Goal: Task Accomplishment & Management: Manage account settings

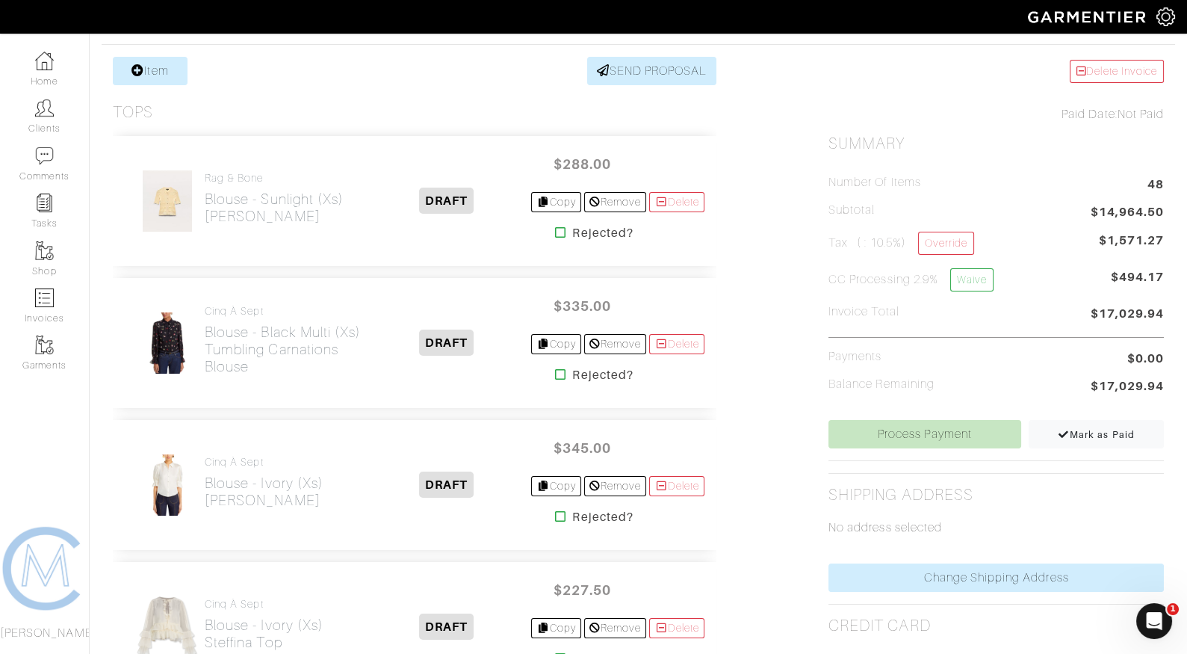
scroll to position [471, 0]
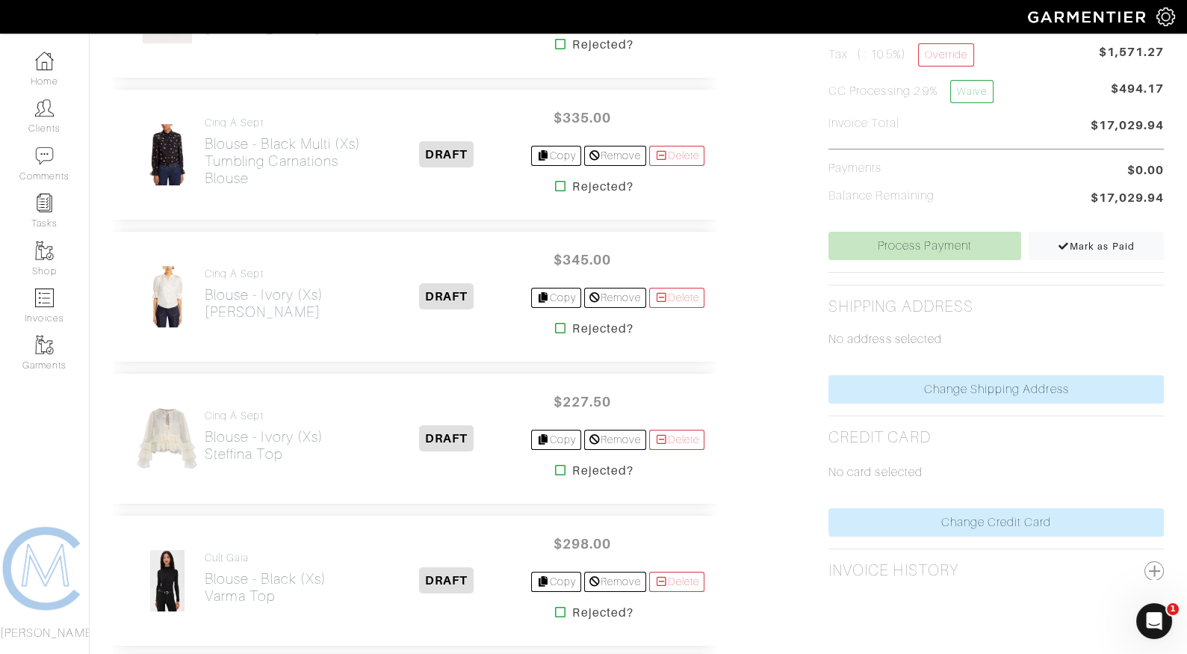
click at [555, 183] on icon at bounding box center [560, 186] width 11 height 12
click at [555, 467] on icon at bounding box center [560, 470] width 11 height 12
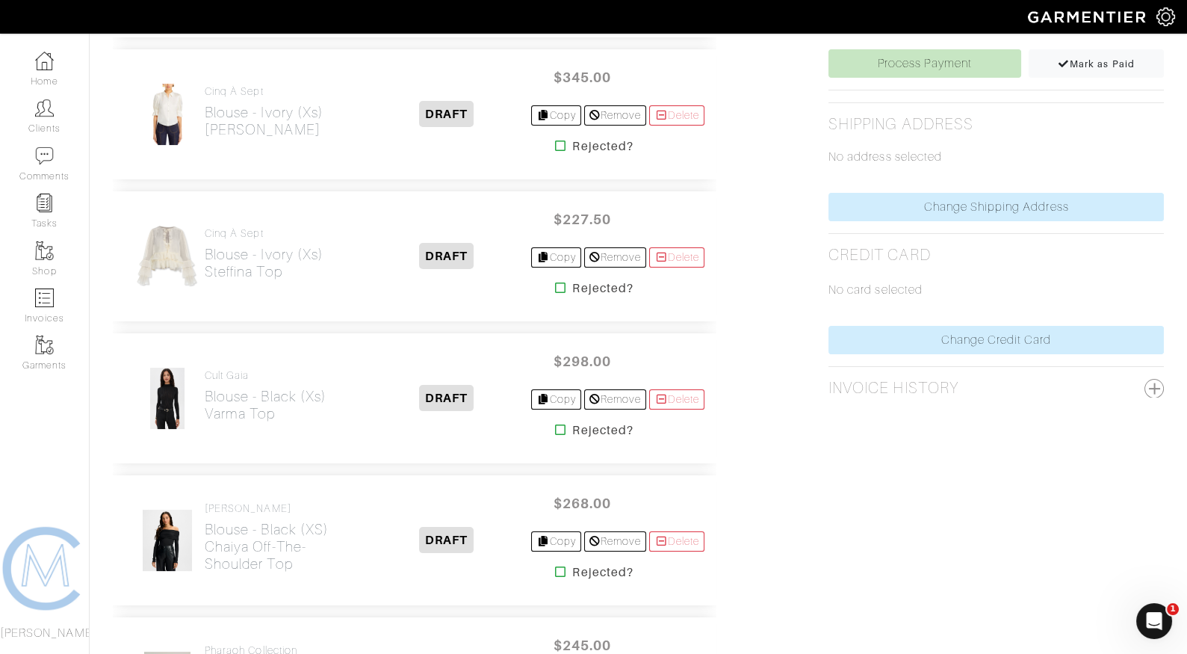
scroll to position [669, 0]
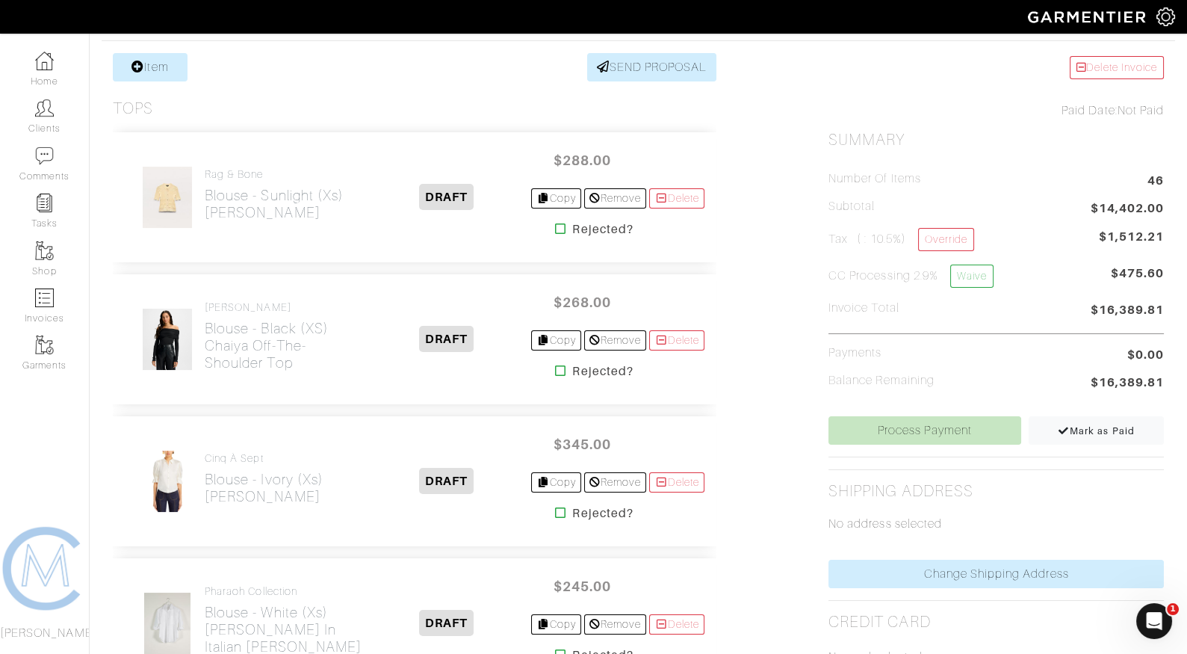
click at [555, 366] on icon at bounding box center [560, 371] width 11 height 12
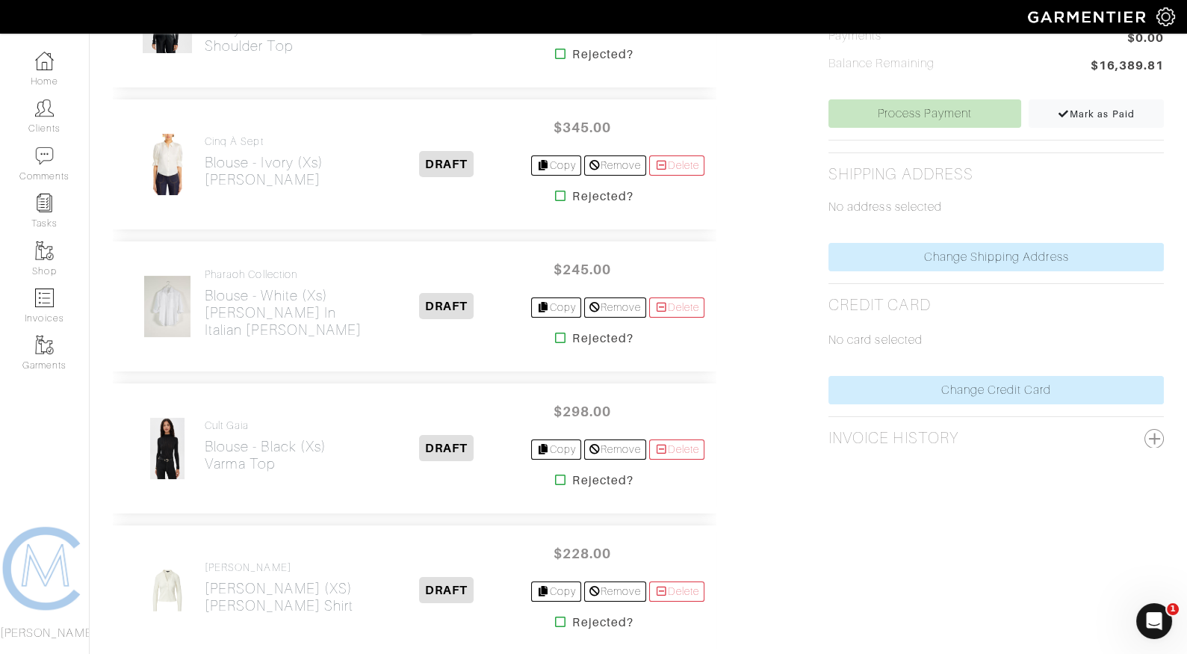
scroll to position [608, 0]
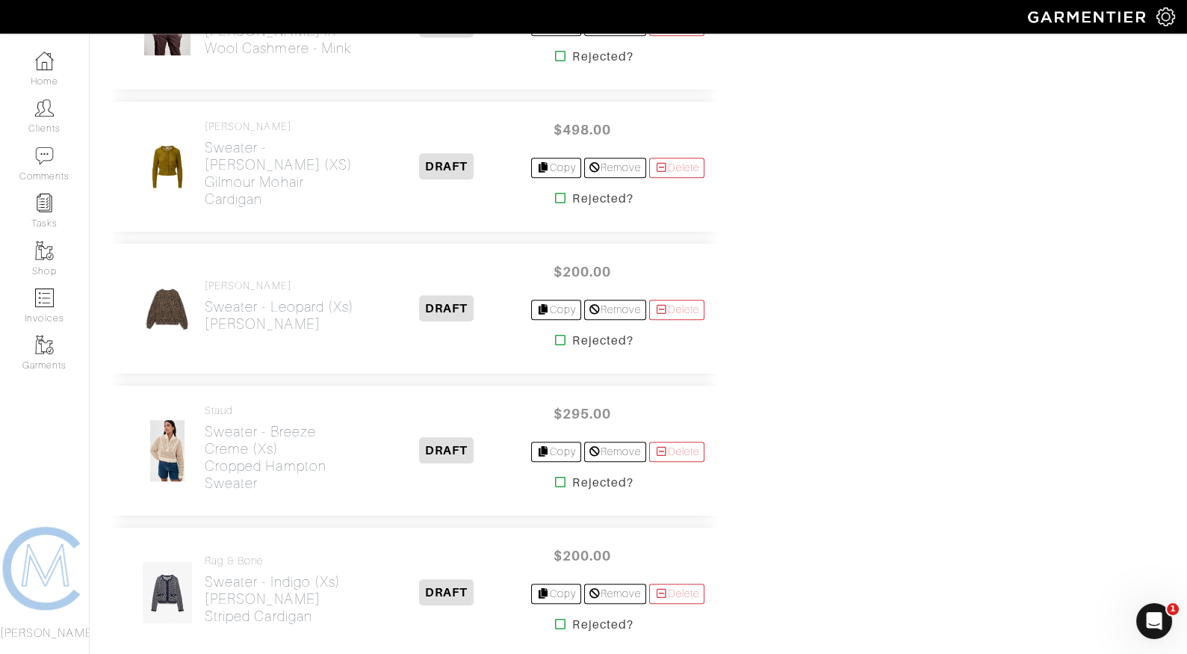
scroll to position [1596, 0]
click at [555, 332] on icon at bounding box center [560, 338] width 11 height 12
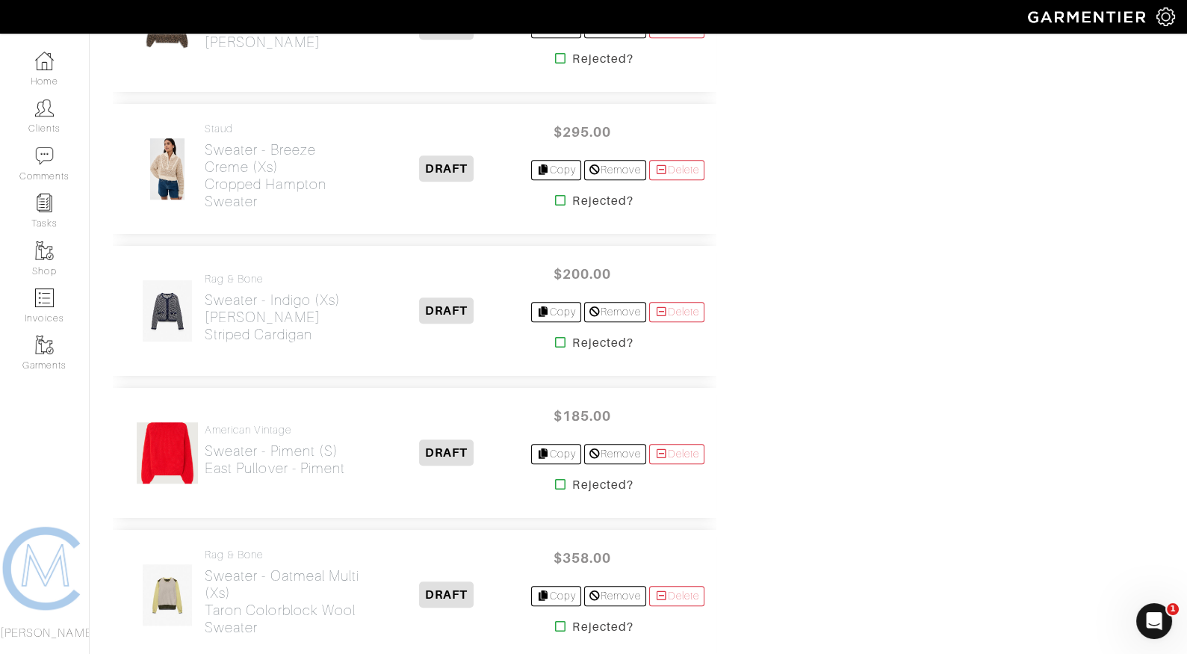
scroll to position [1877, 0]
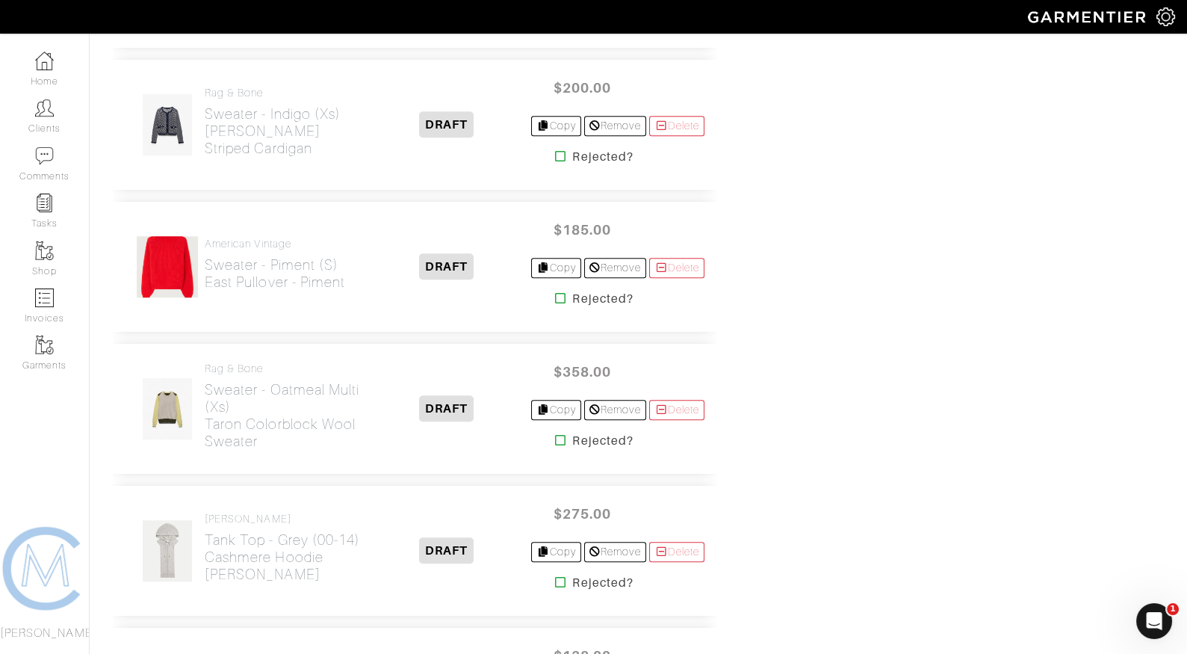
scroll to position [1924, 0]
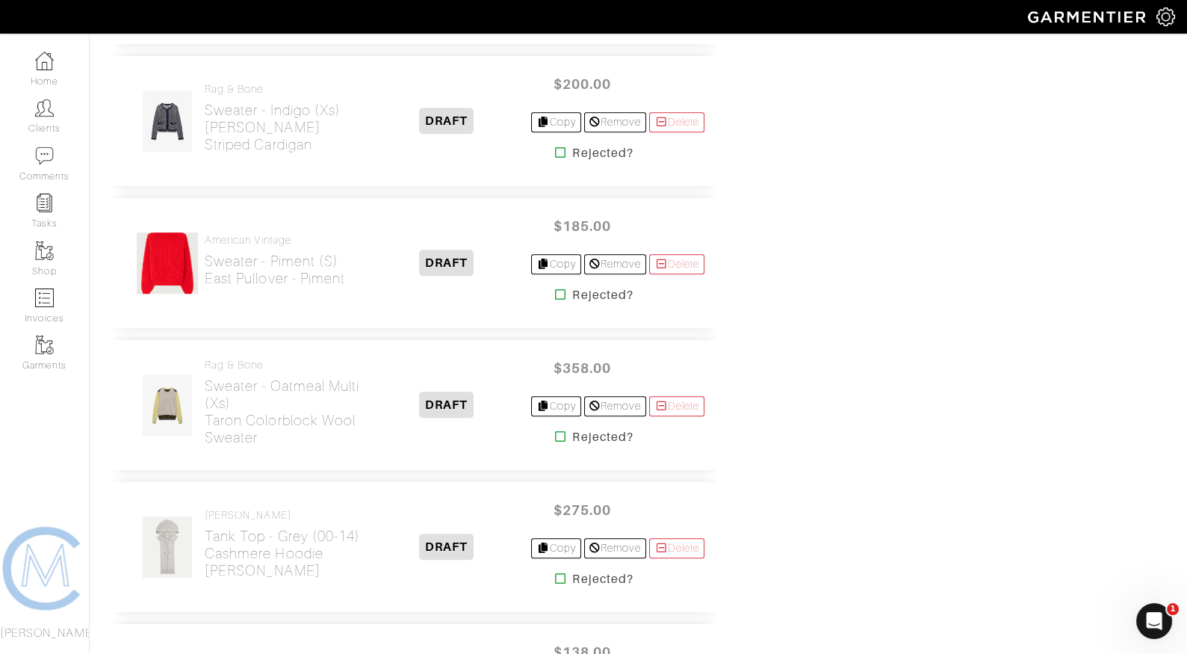
click at [555, 146] on icon at bounding box center [560, 152] width 11 height 12
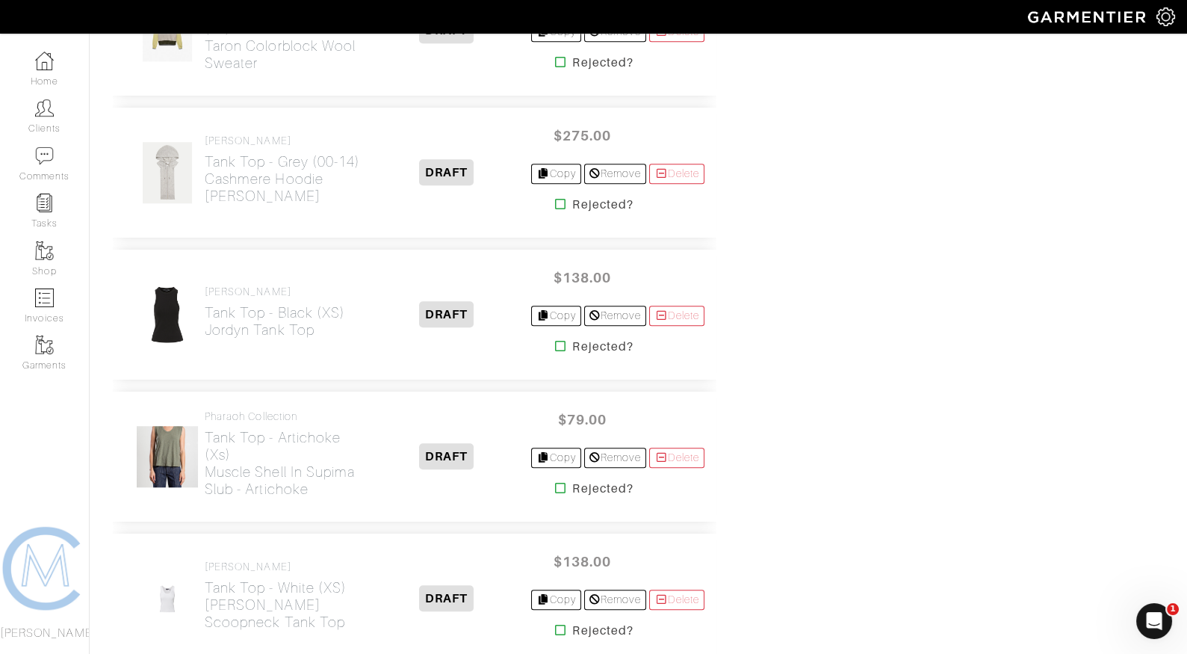
scroll to position [2299, 0]
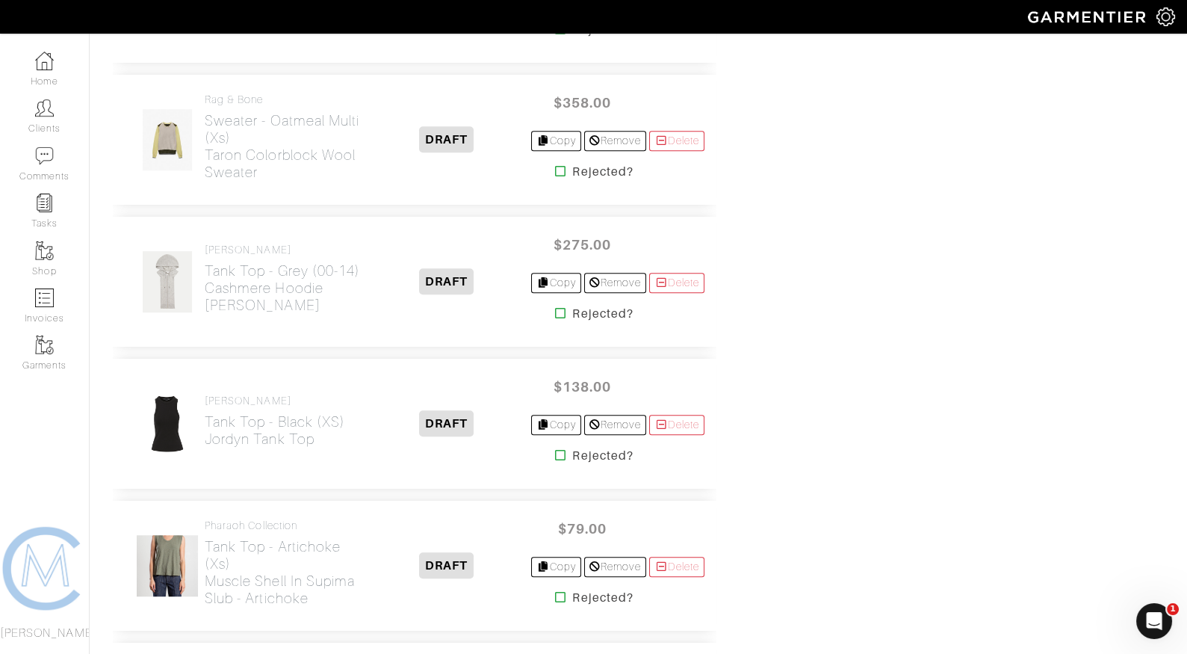
scroll to position [2199, 0]
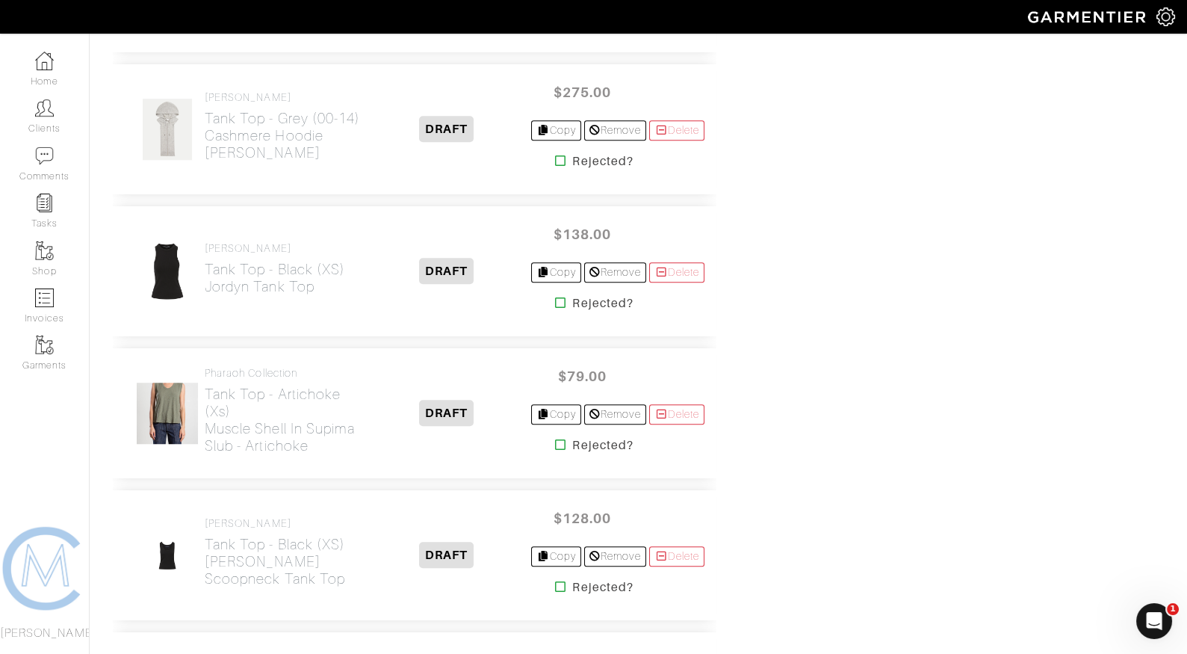
click at [555, 297] on icon at bounding box center [560, 303] width 11 height 12
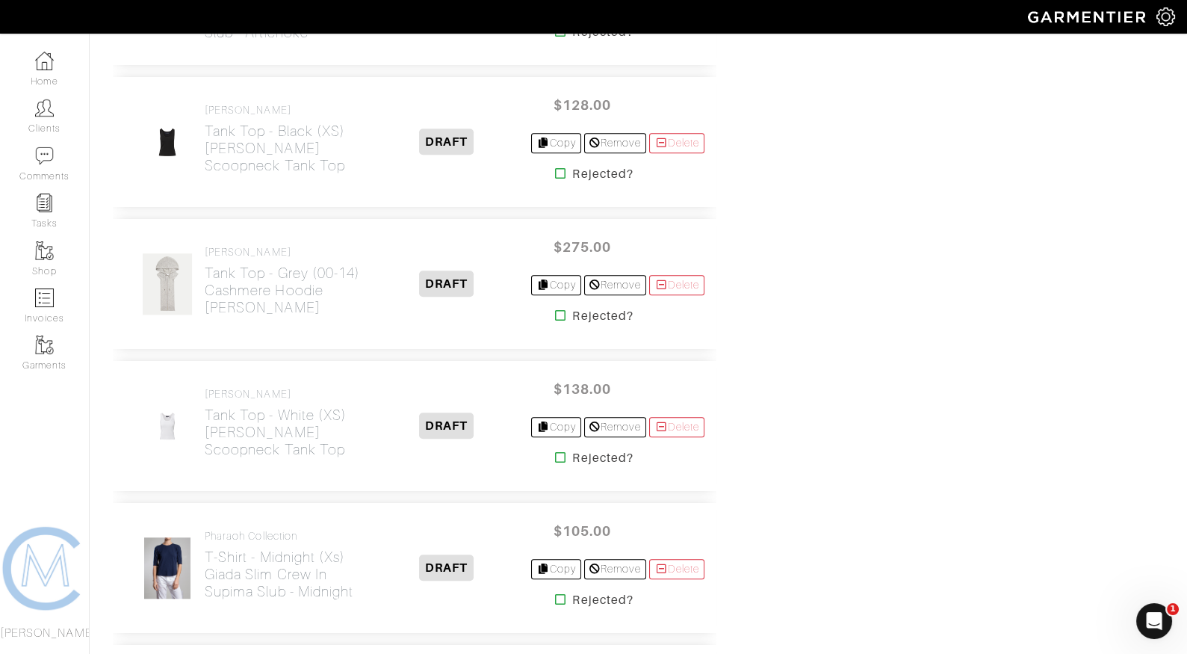
scroll to position [2231, 0]
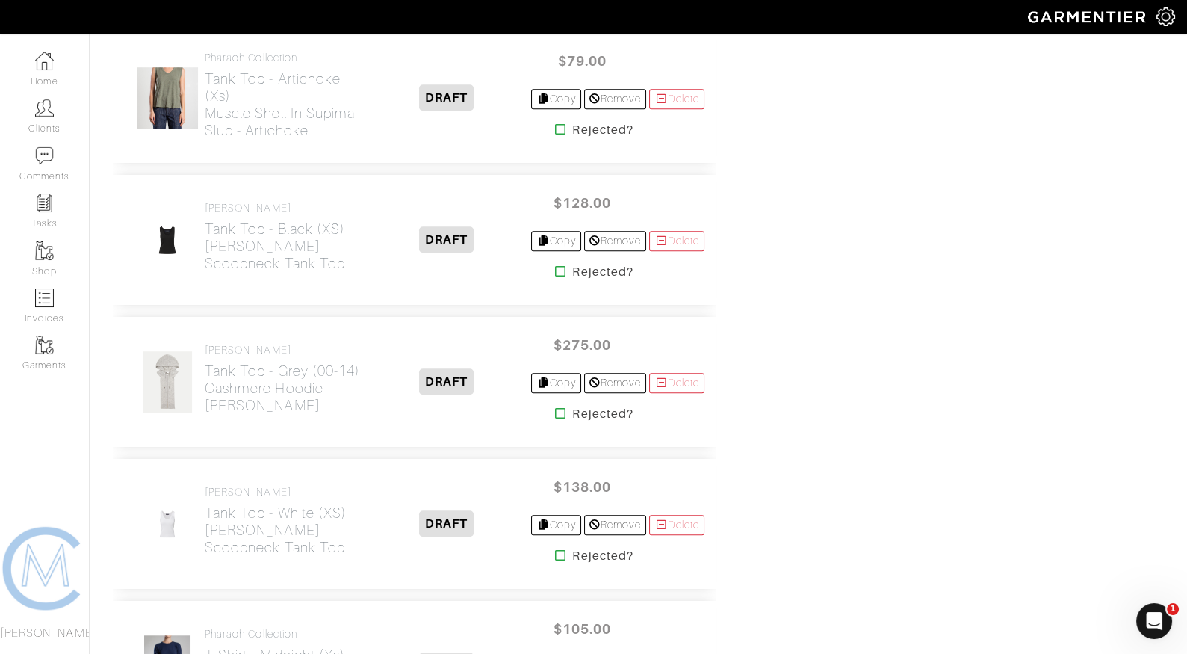
click at [555, 549] on icon at bounding box center [560, 555] width 11 height 12
click at [555, 265] on icon at bounding box center [560, 271] width 11 height 12
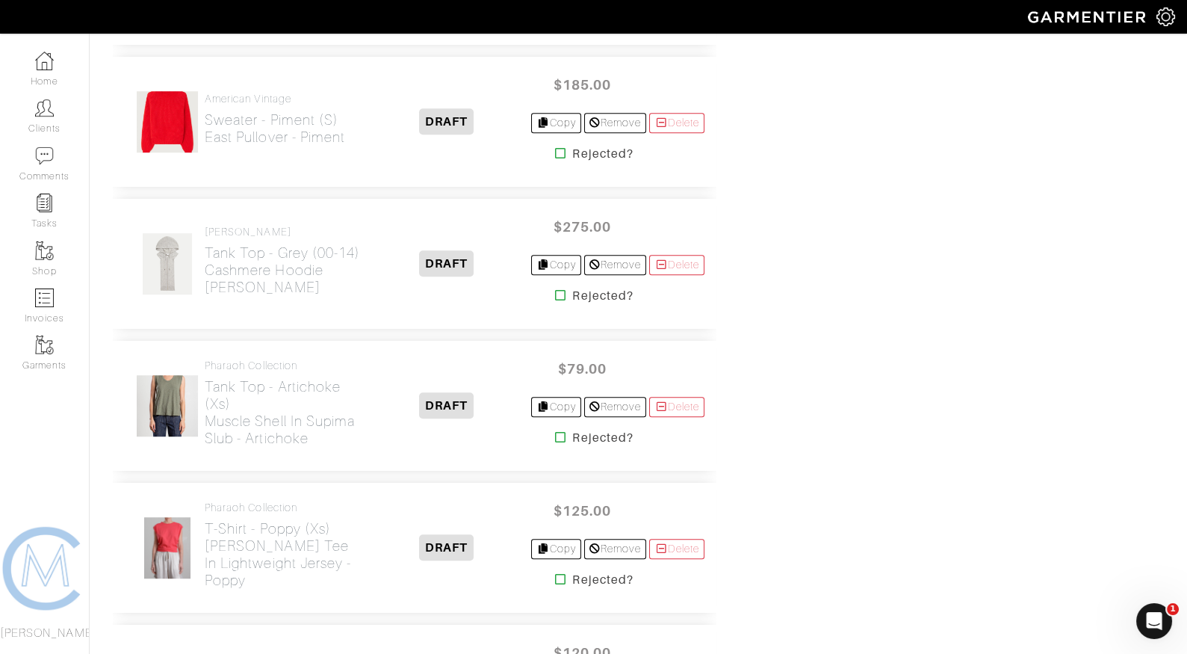
scroll to position [2089, 0]
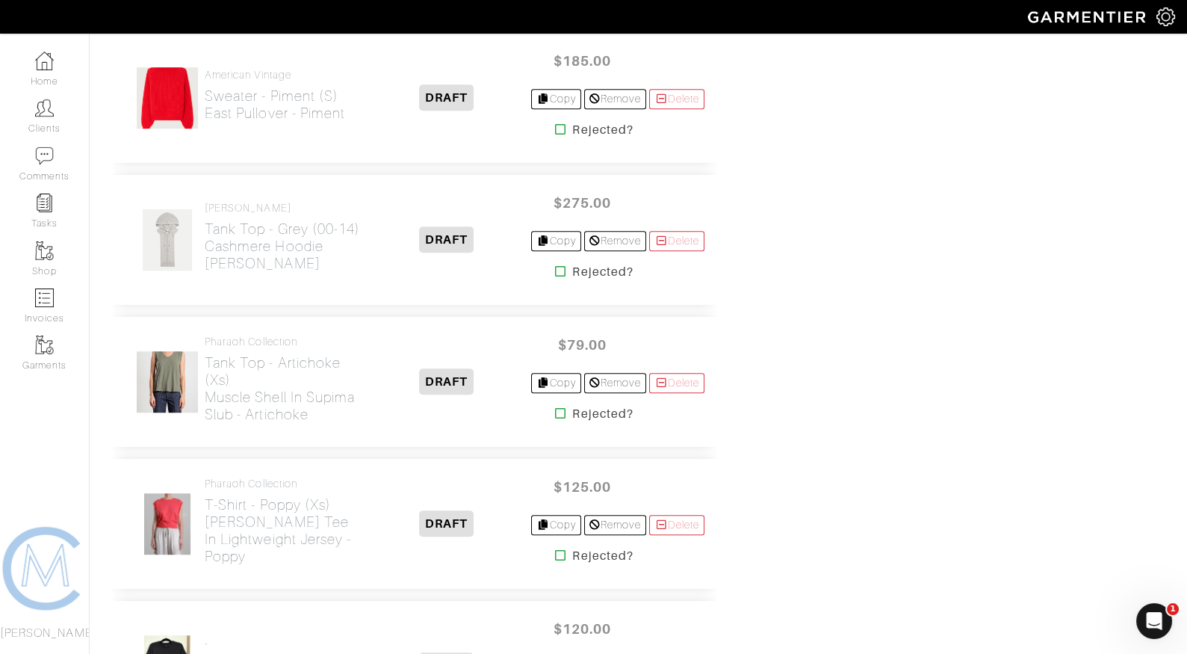
click at [555, 265] on icon at bounding box center [560, 271] width 11 height 12
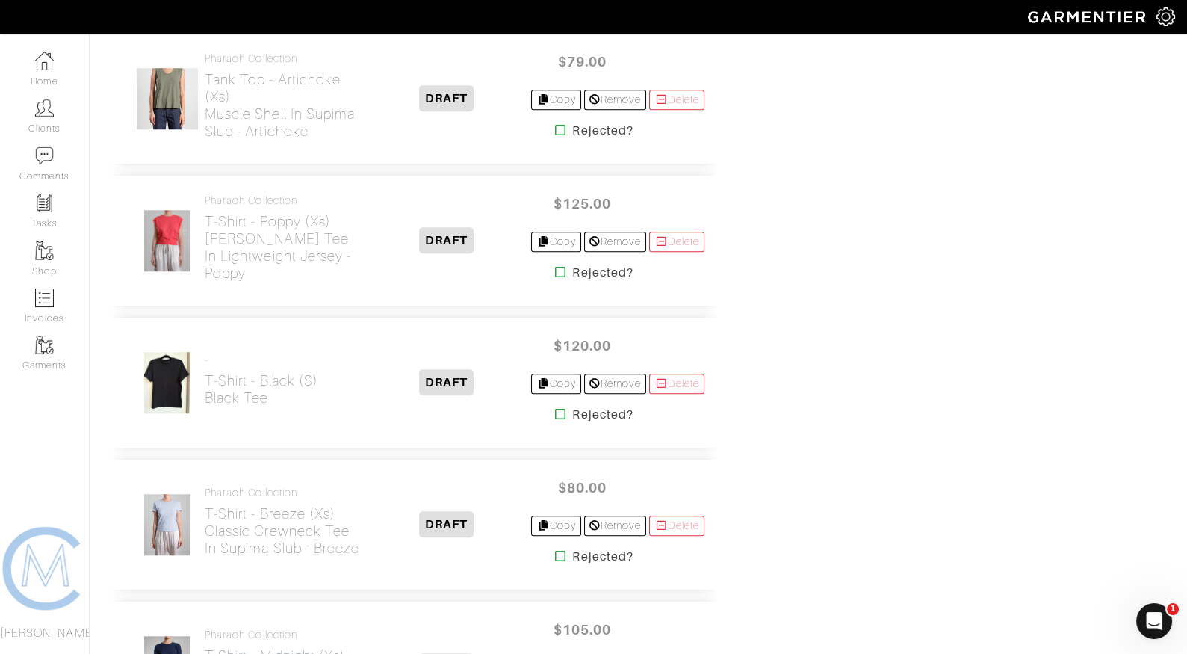
scroll to position [2384, 0]
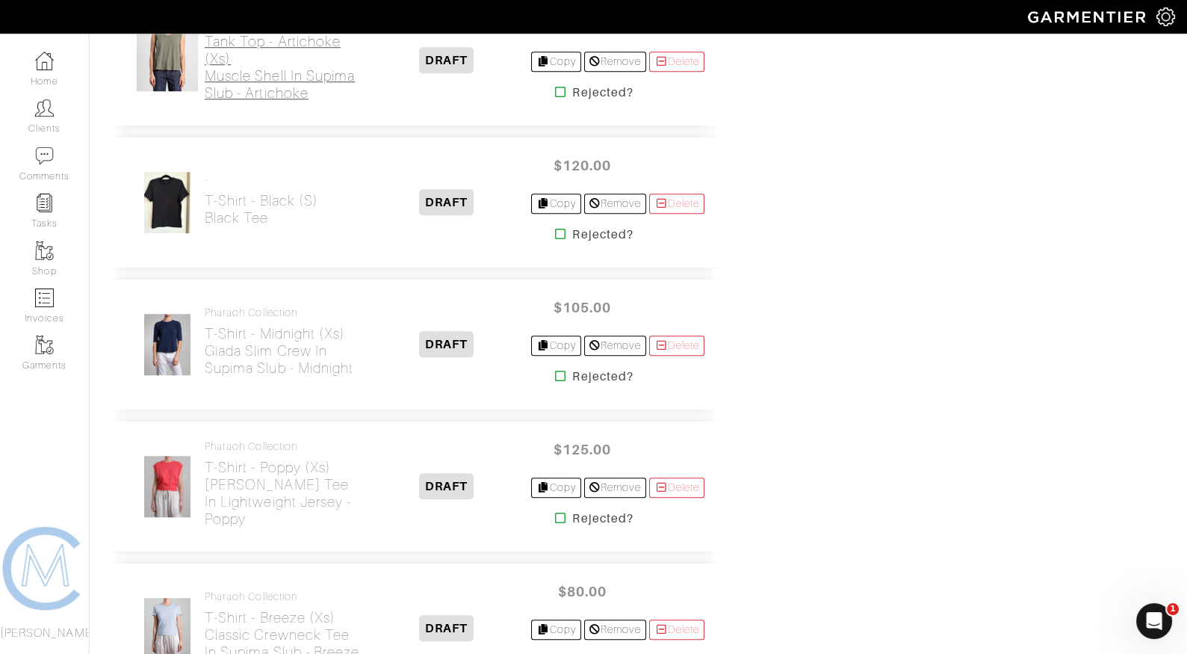
scroll to position [2292, 0]
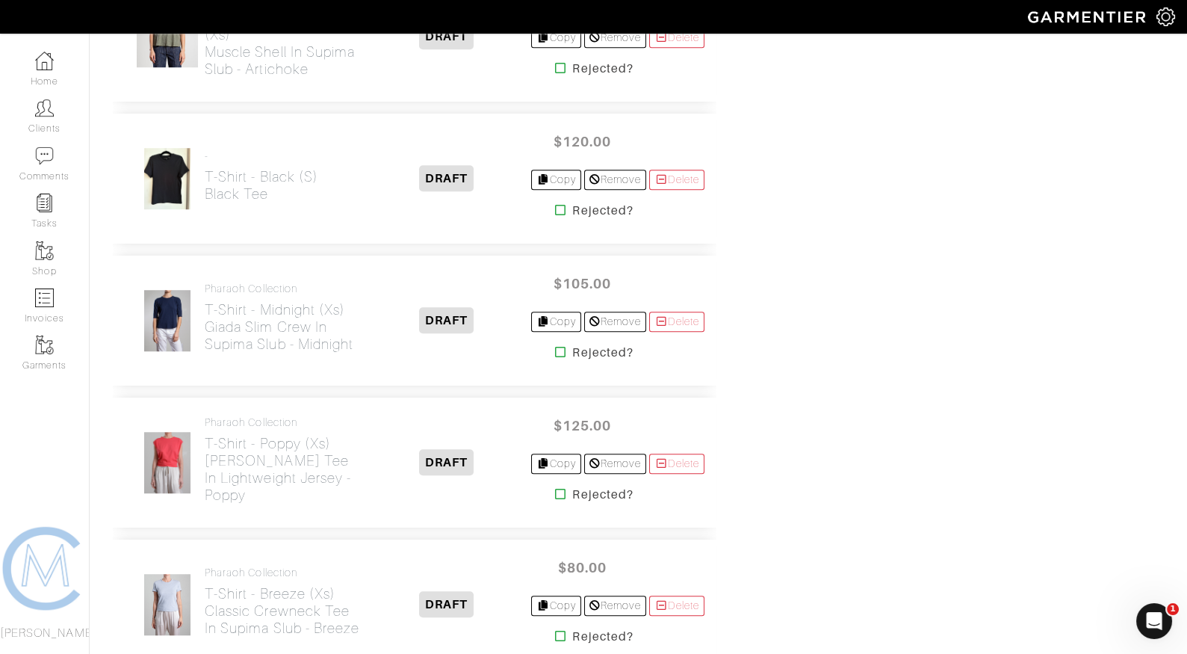
click at [555, 204] on icon at bounding box center [560, 210] width 11 height 12
click at [555, 346] on icon at bounding box center [560, 352] width 11 height 12
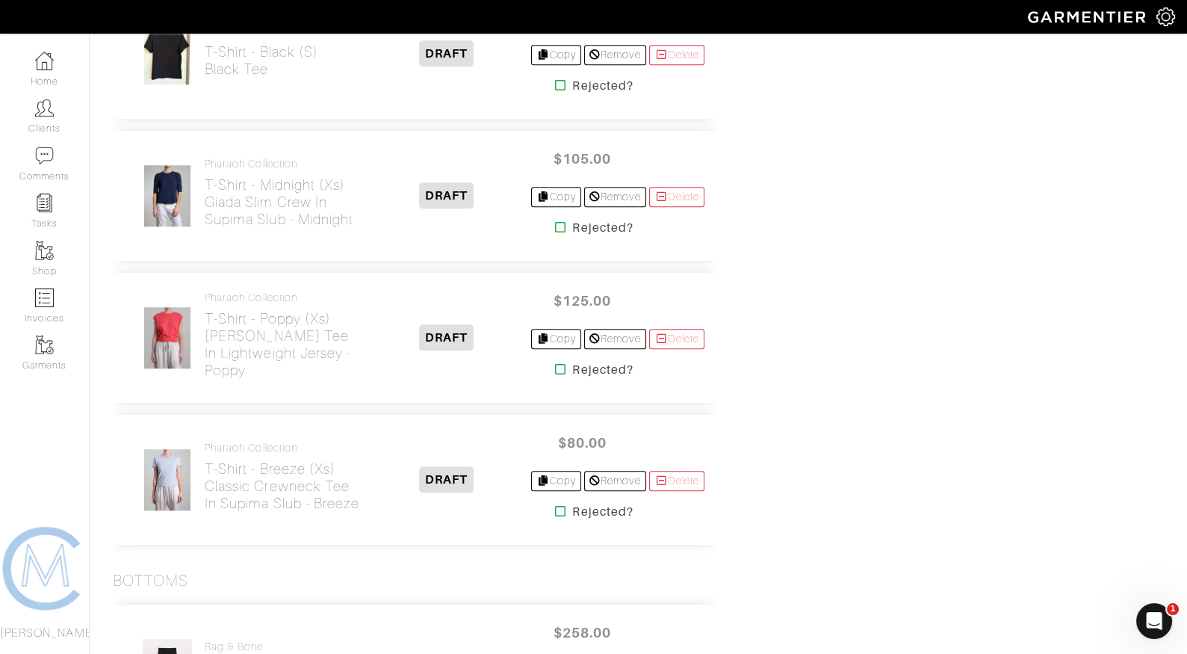
scroll to position [2429, 0]
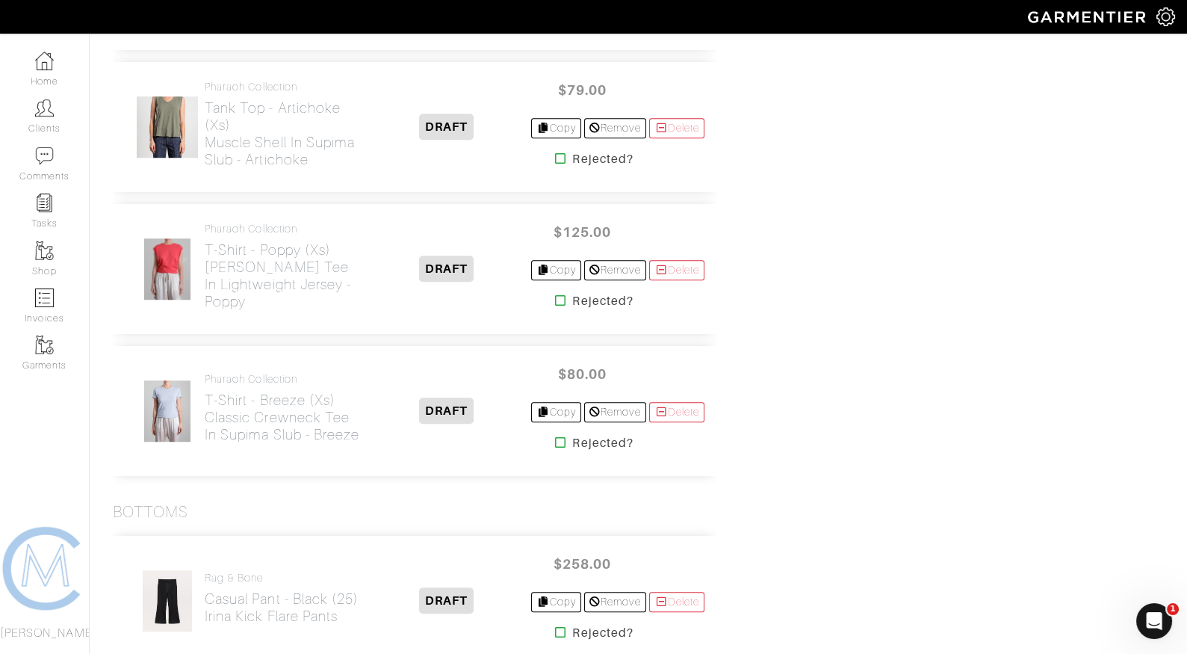
scroll to position [2187, 0]
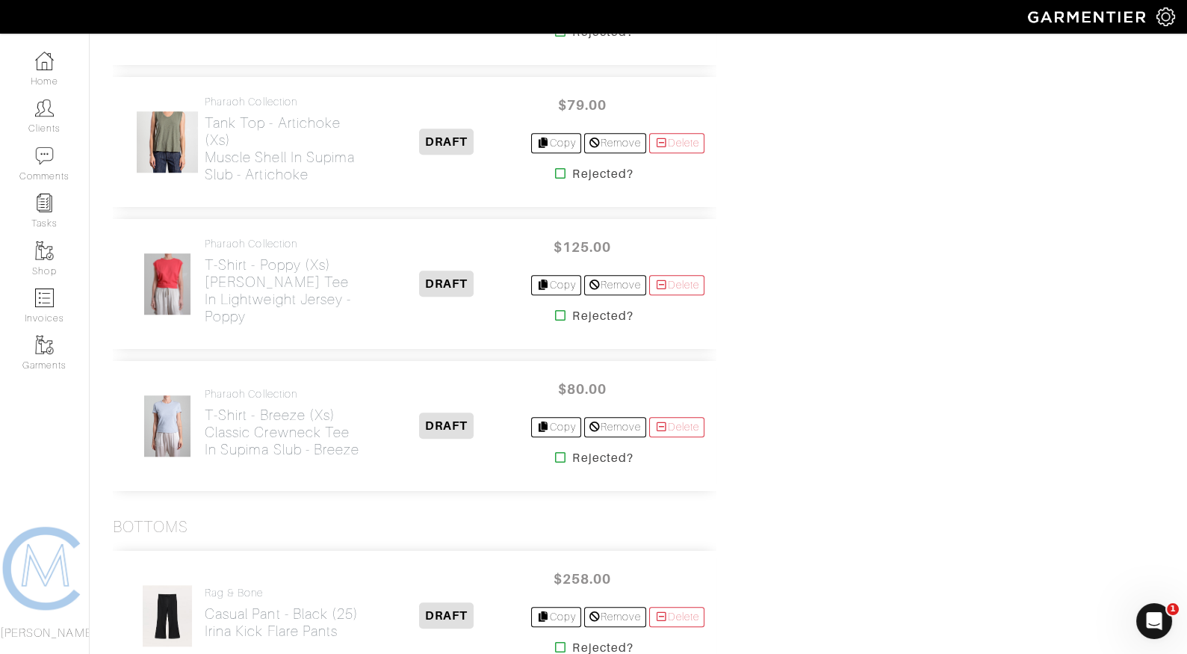
click at [555, 309] on icon at bounding box center [560, 315] width 11 height 12
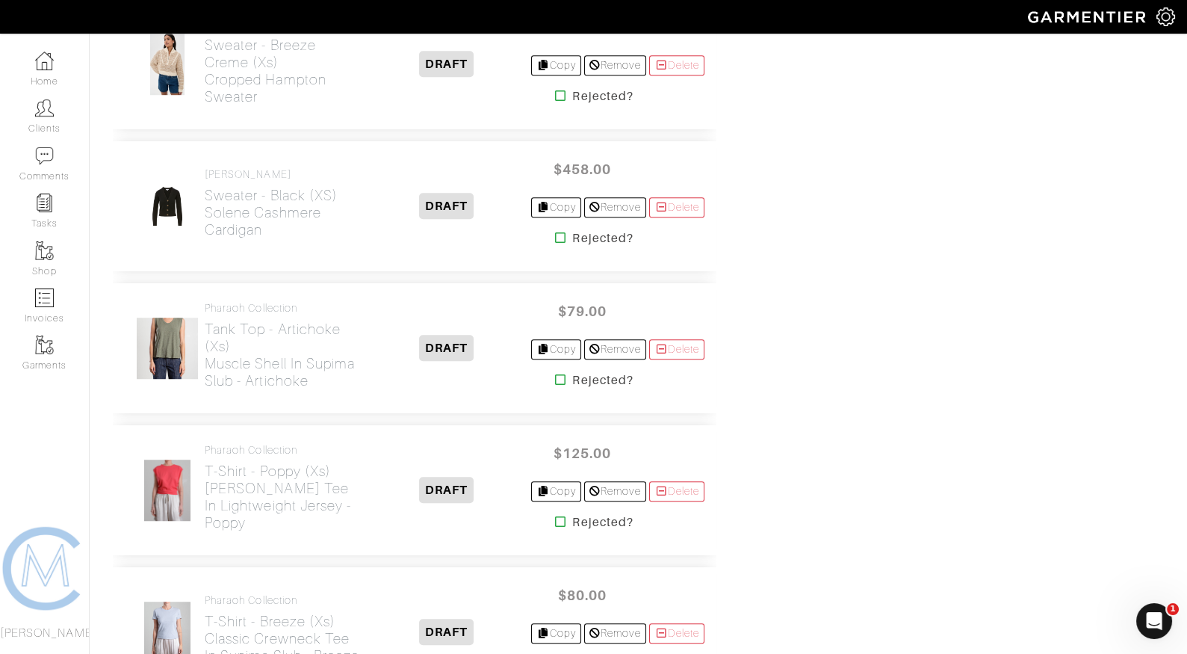
scroll to position [1973, 0]
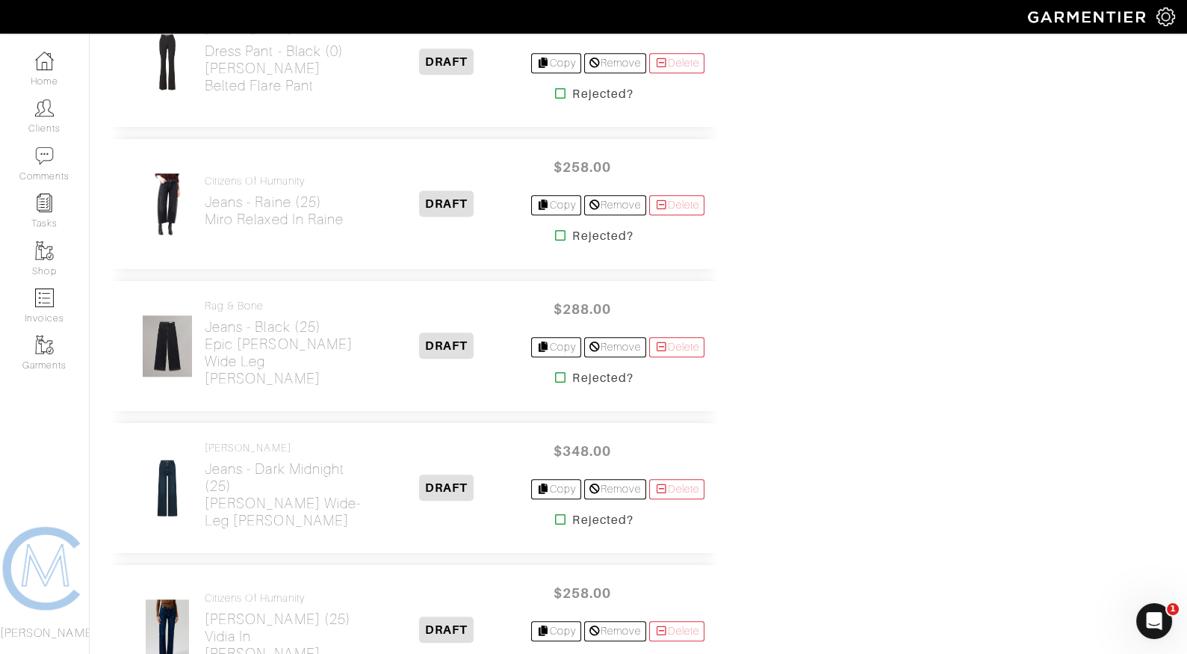
scroll to position [2749, 0]
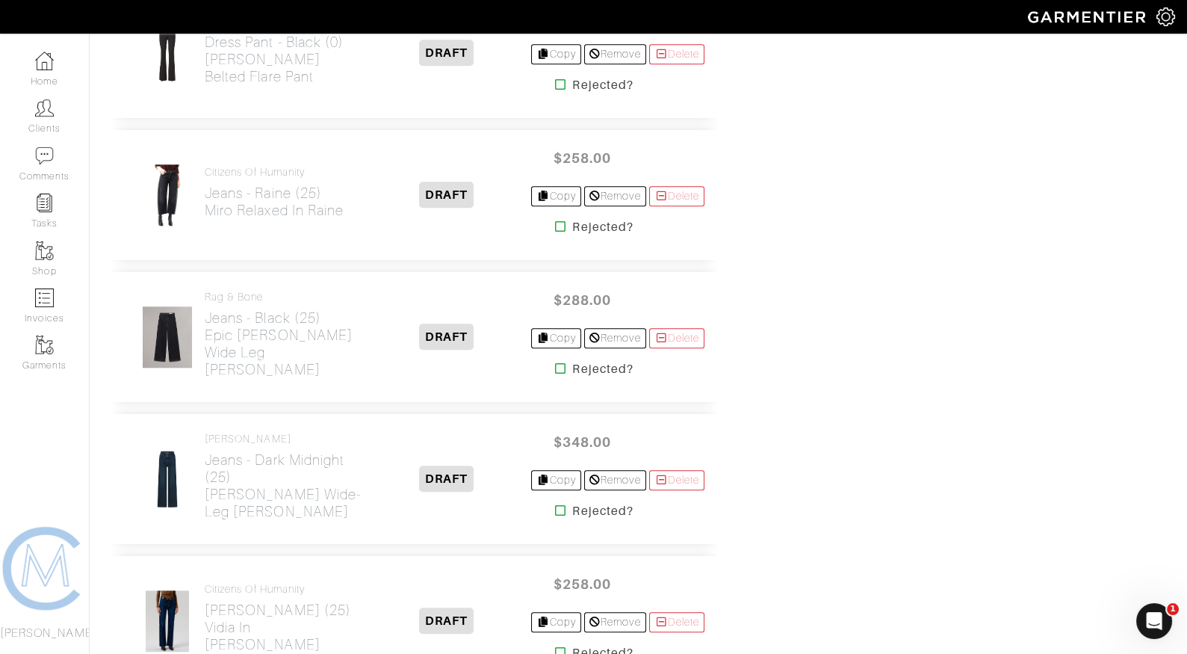
click at [556, 220] on icon at bounding box center [560, 226] width 11 height 12
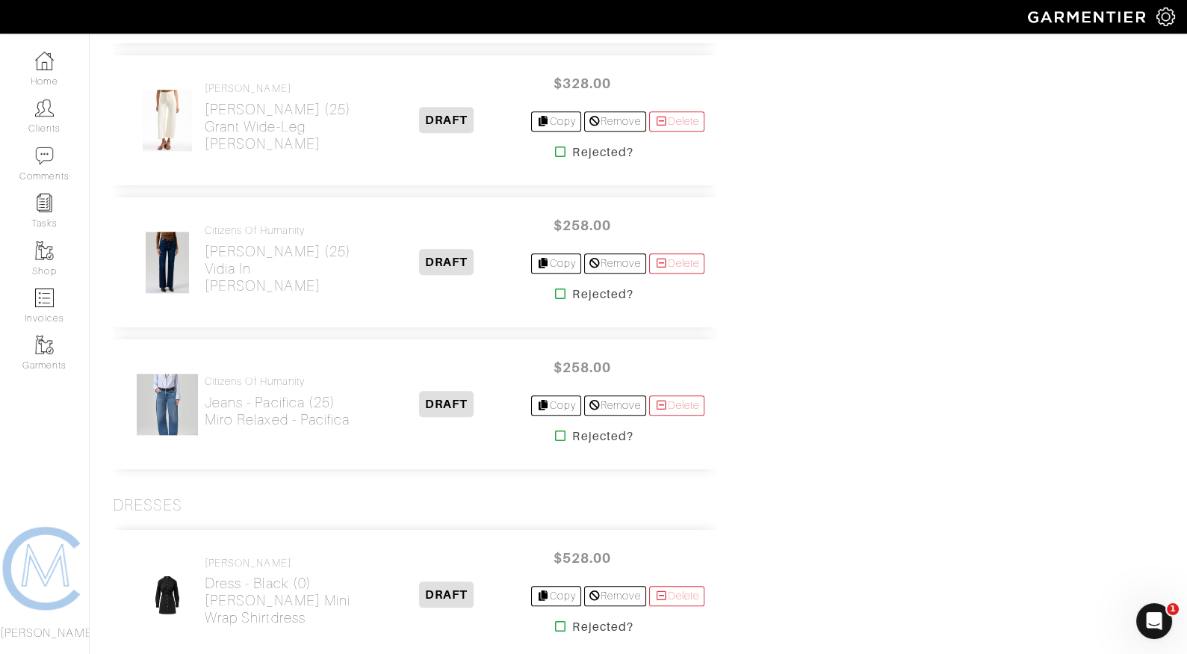
scroll to position [3135, 0]
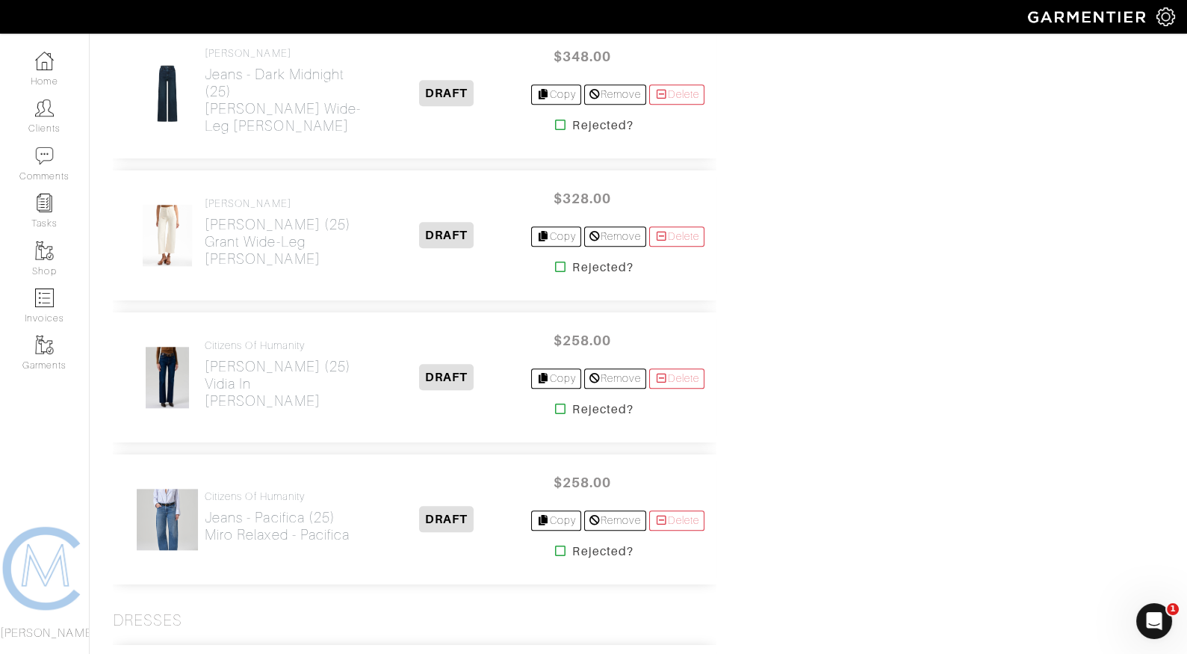
click at [555, 545] on icon at bounding box center [560, 551] width 11 height 12
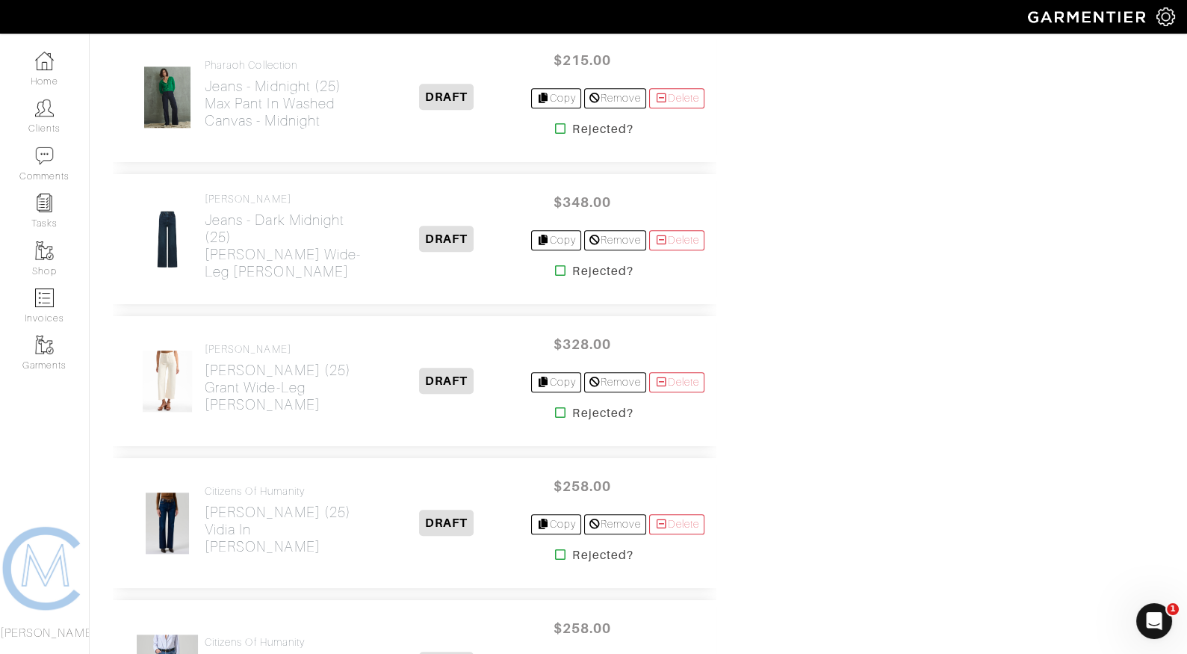
scroll to position [2981, 0]
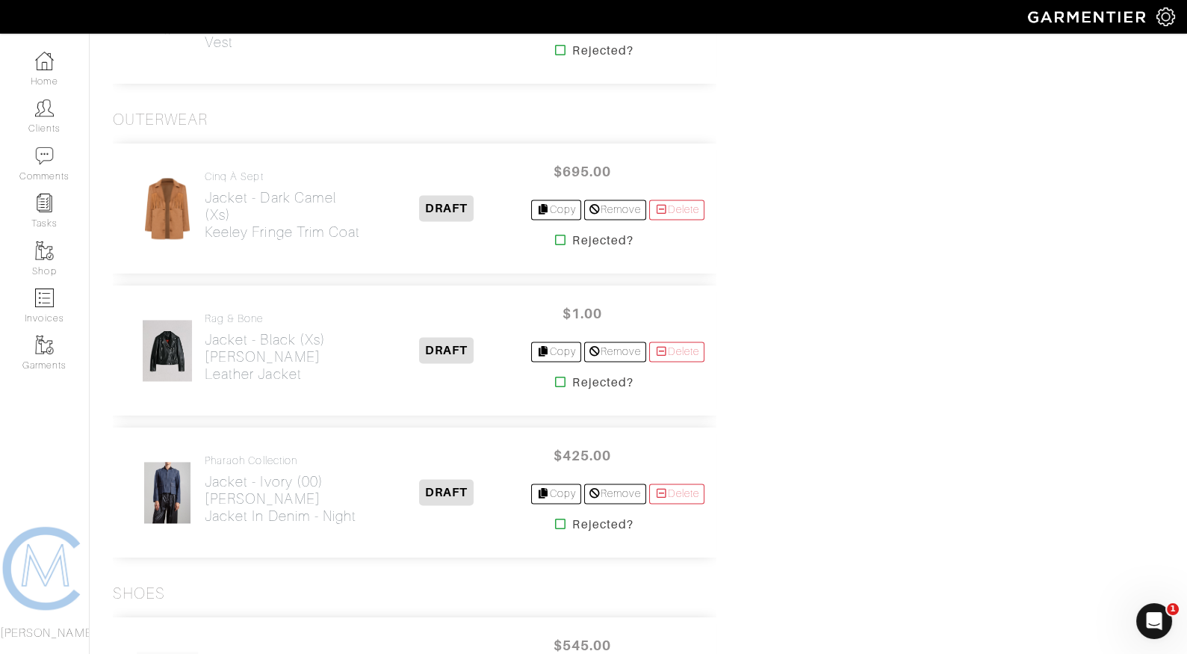
scroll to position [4003, 0]
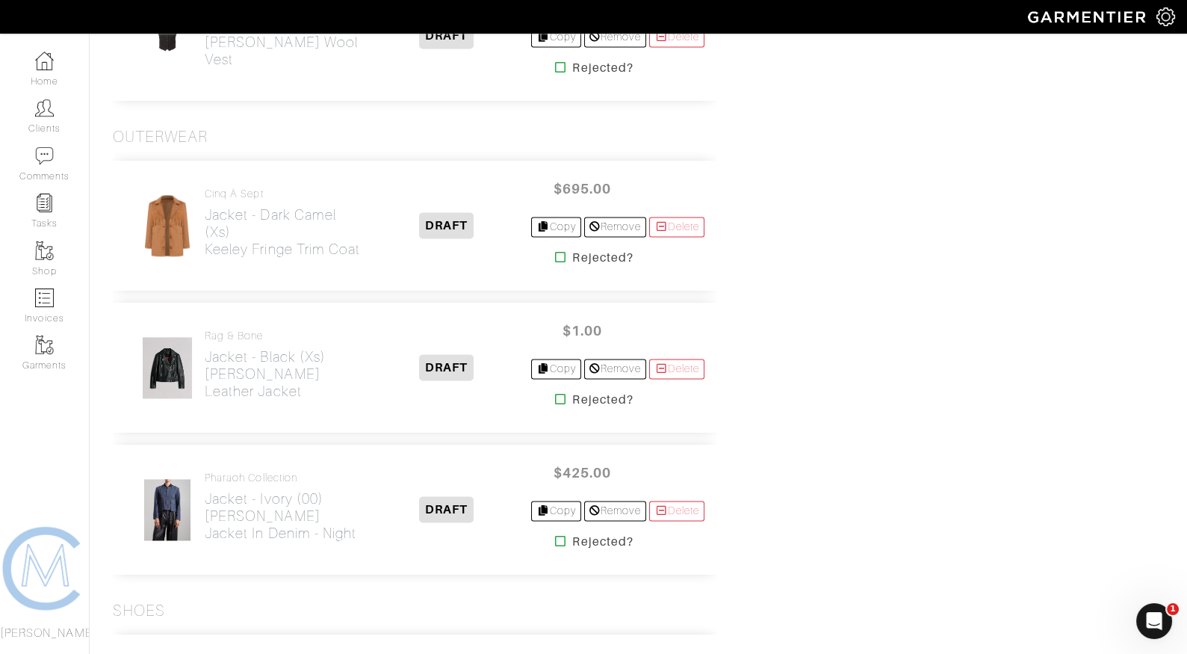
click at [555, 393] on icon at bounding box center [560, 399] width 11 height 12
click at [555, 251] on icon at bounding box center [560, 257] width 11 height 12
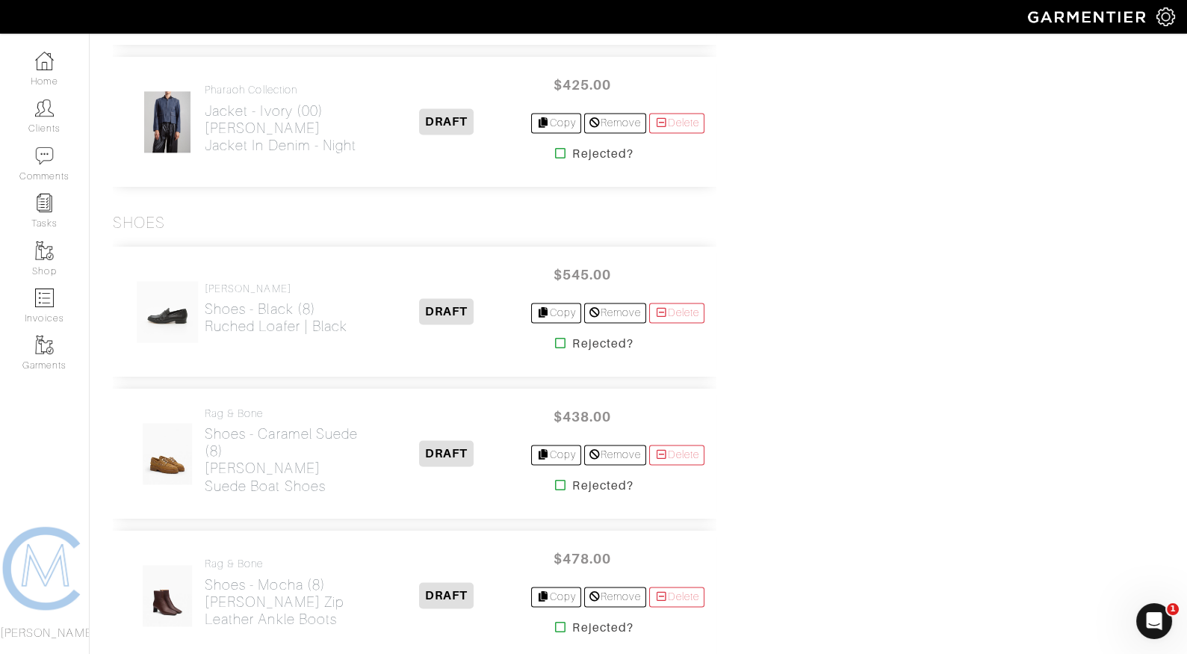
scroll to position [4393, 0]
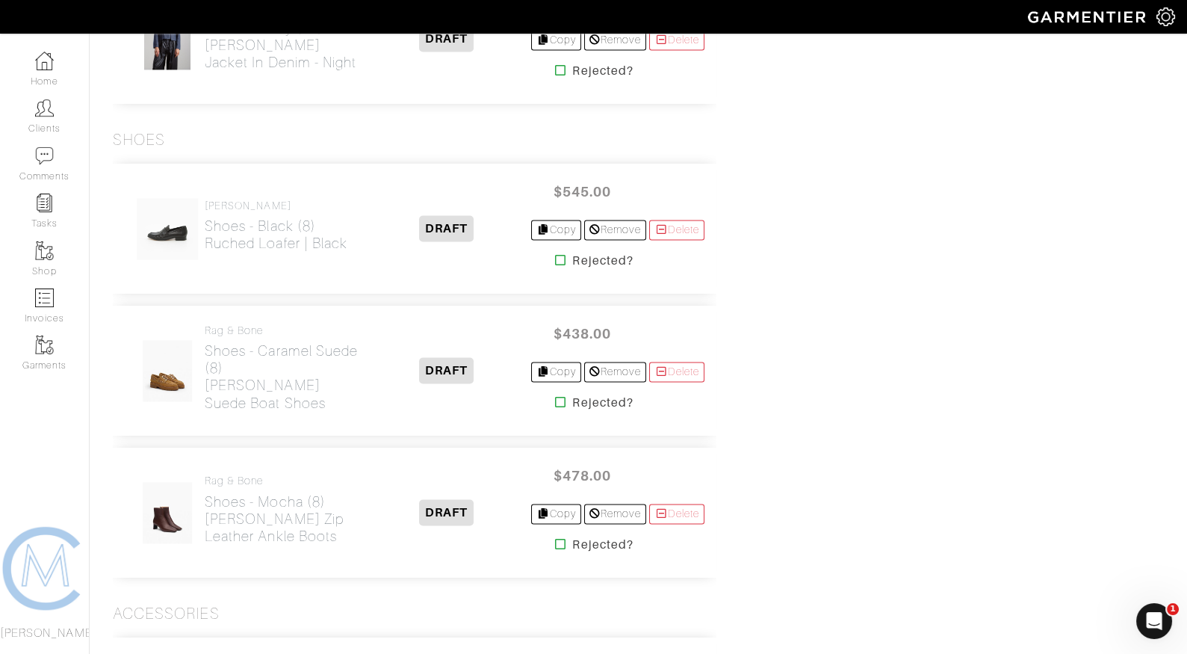
scroll to position [4181, 0]
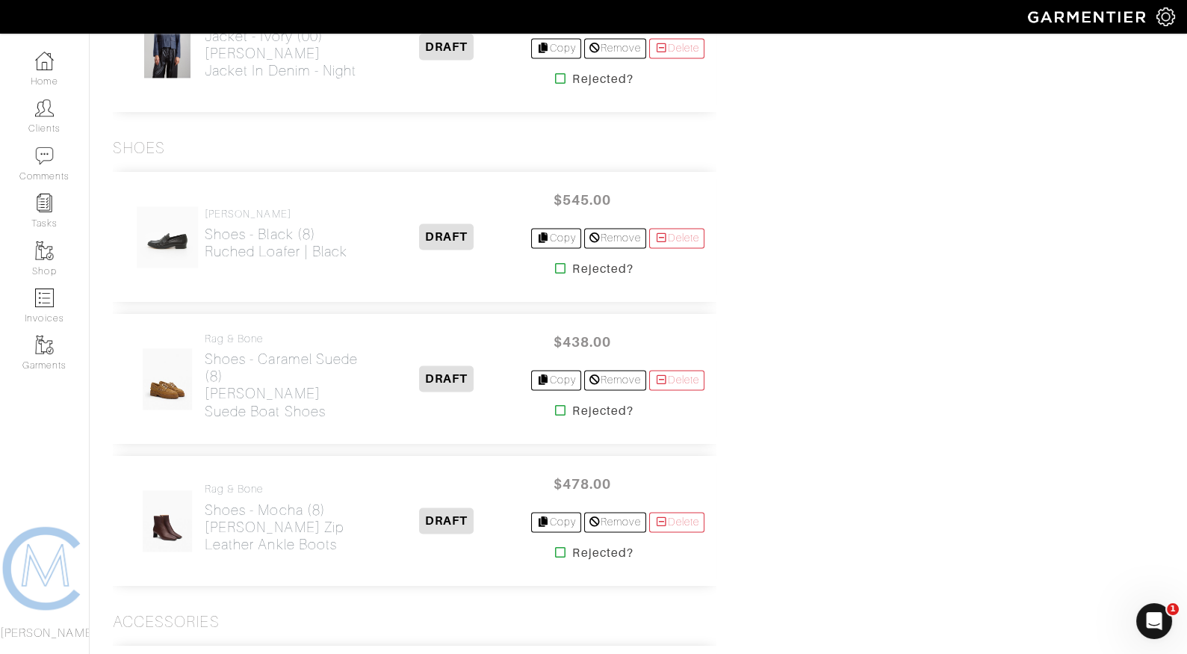
click at [555, 262] on icon at bounding box center [560, 268] width 11 height 12
click at [555, 404] on icon at bounding box center [560, 410] width 11 height 12
click at [555, 546] on icon at bounding box center [560, 552] width 11 height 12
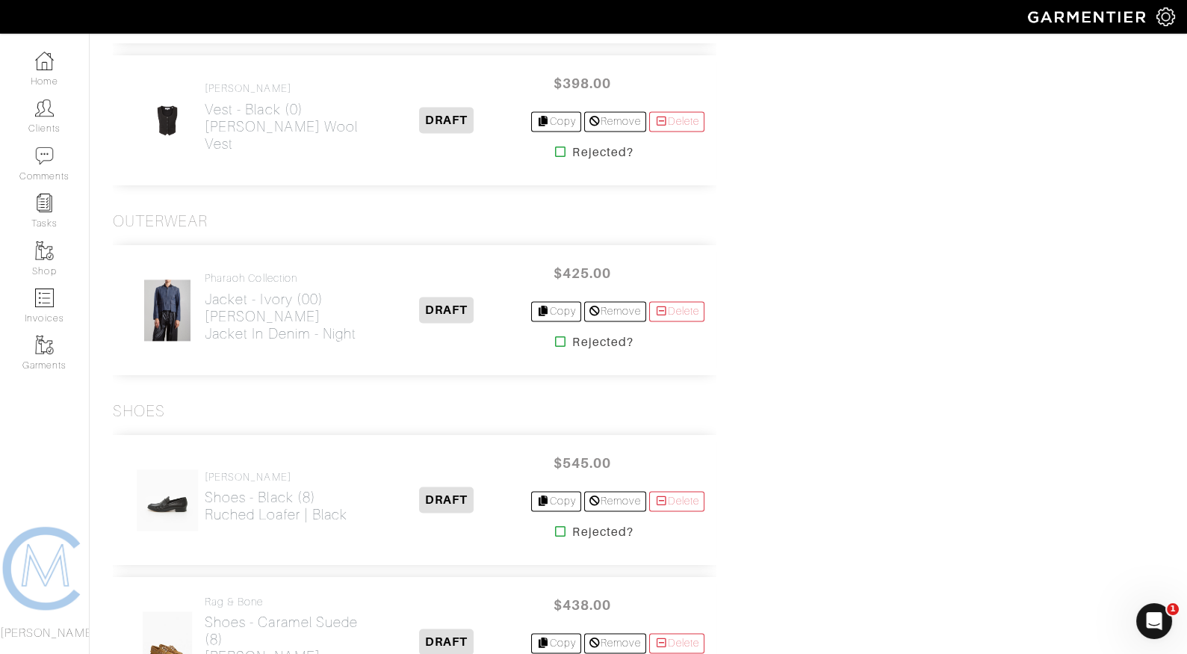
scroll to position [3913, 0]
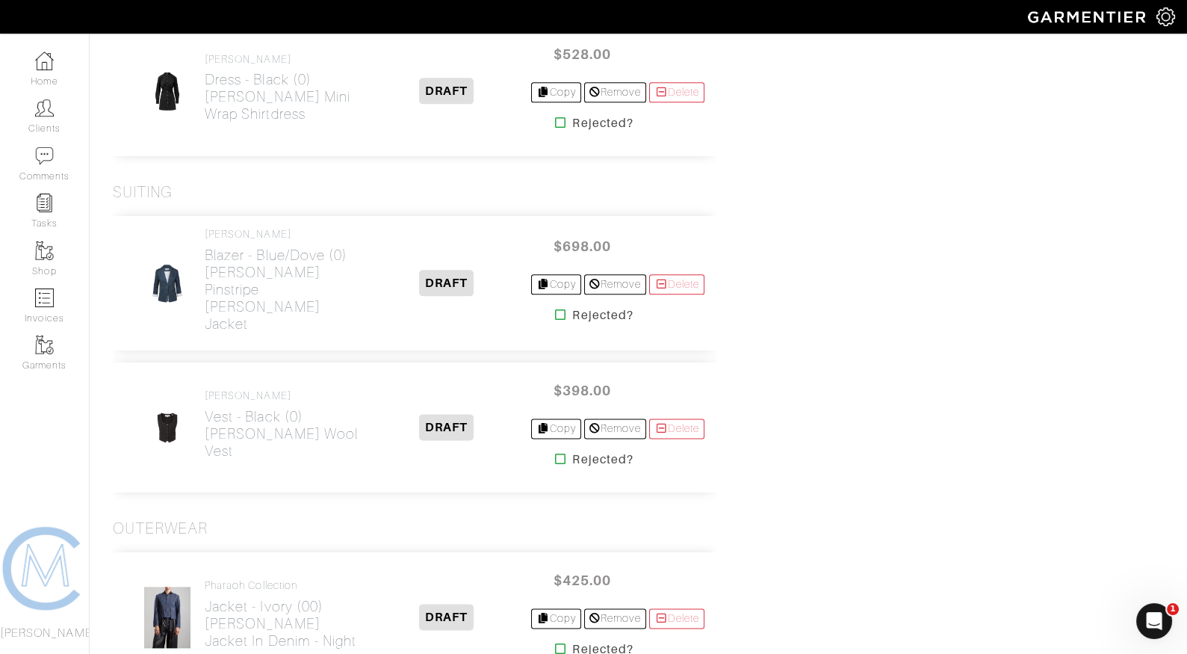
scroll to position [3654, 0]
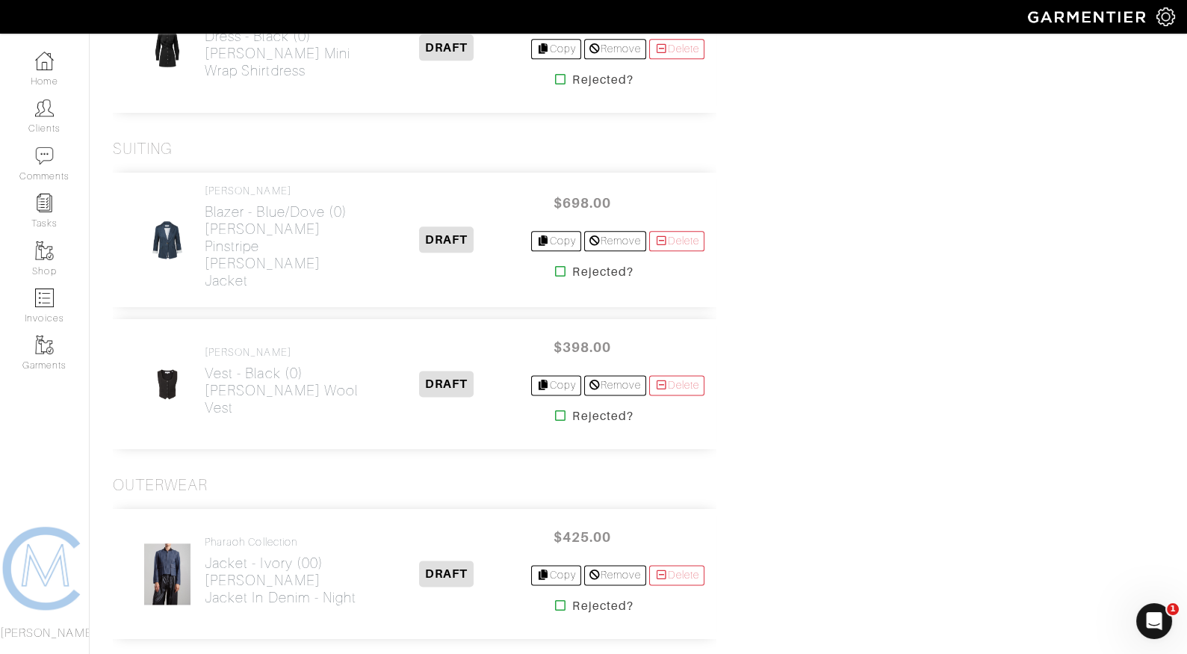
click at [555, 409] on icon at bounding box center [560, 415] width 11 height 12
click at [555, 265] on icon at bounding box center [560, 271] width 11 height 12
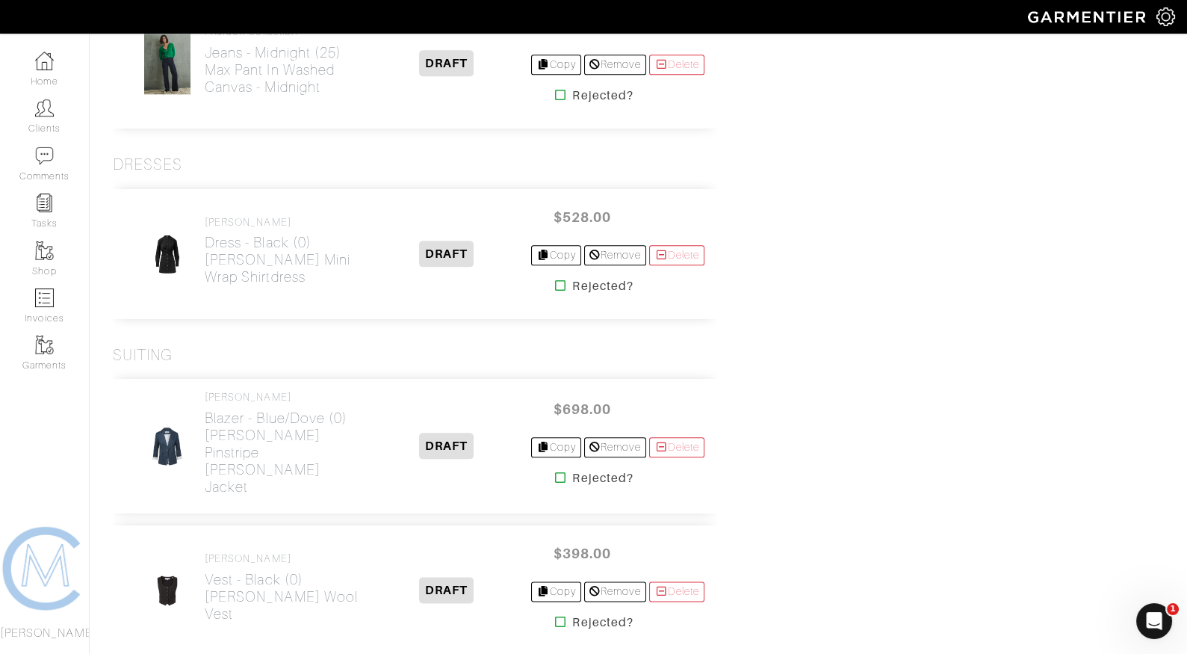
scroll to position [3446, 0]
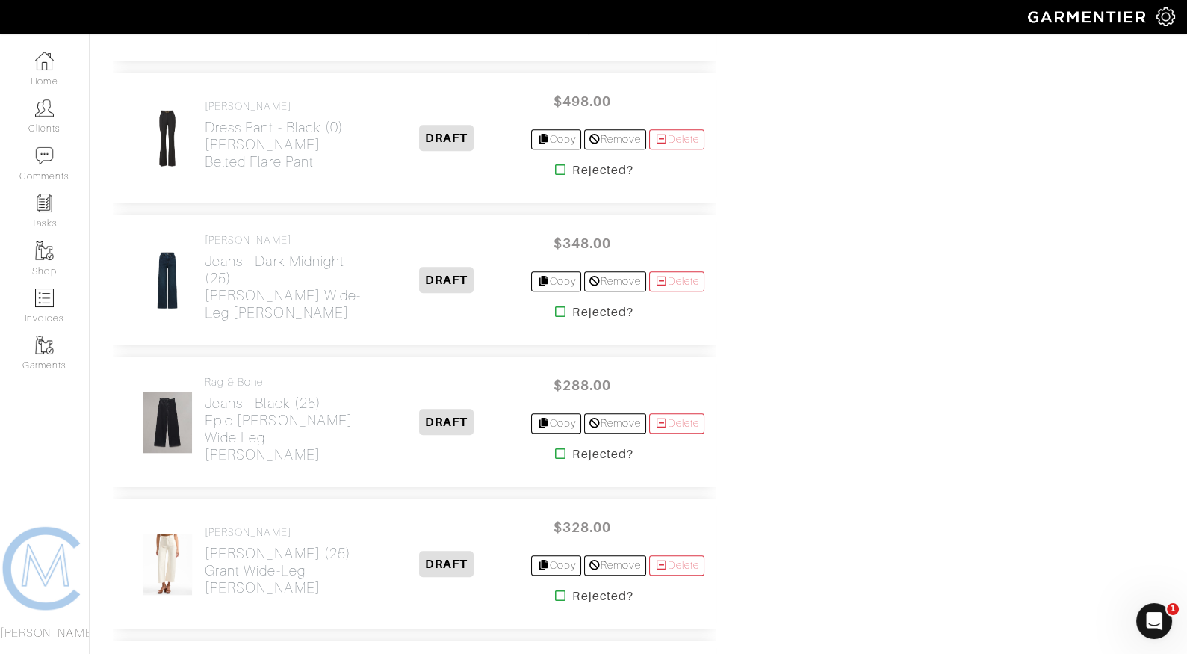
scroll to position [2665, 0]
click at [555, 304] on icon at bounding box center [560, 310] width 11 height 12
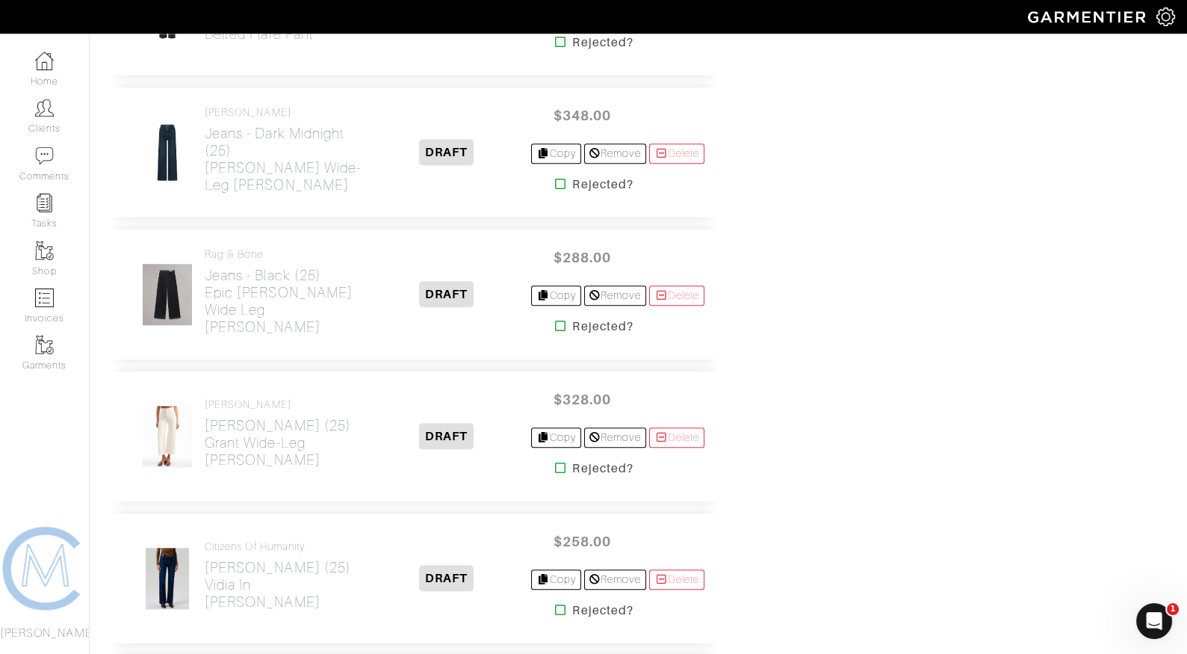
scroll to position [2848, 0]
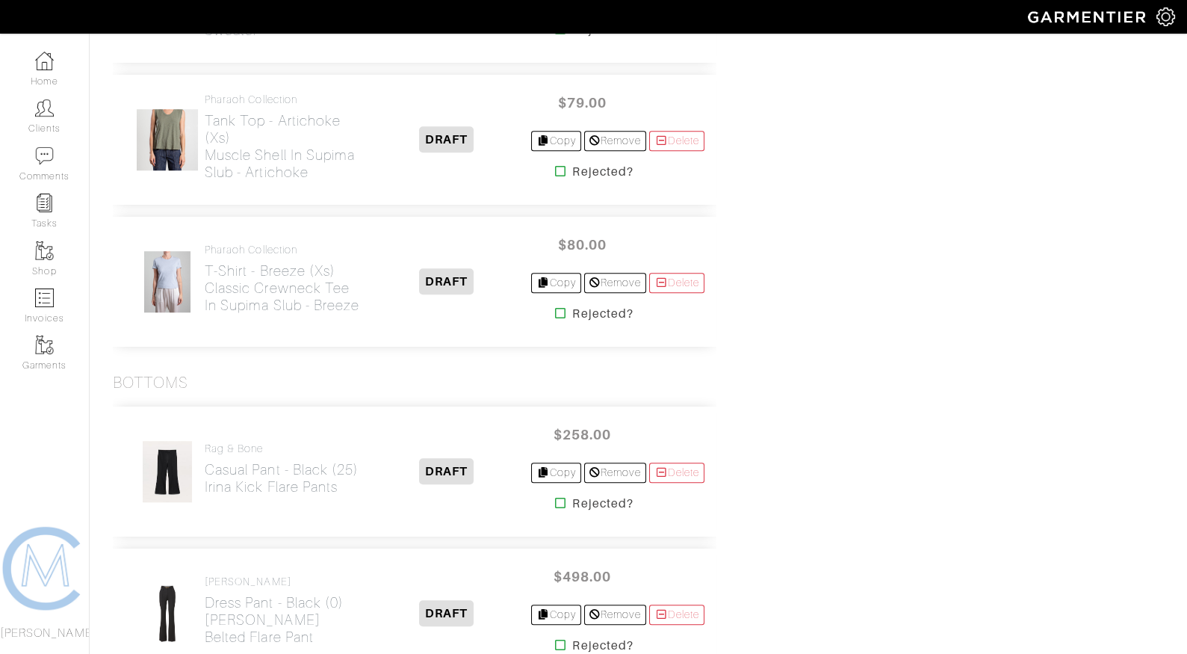
scroll to position [2193, 0]
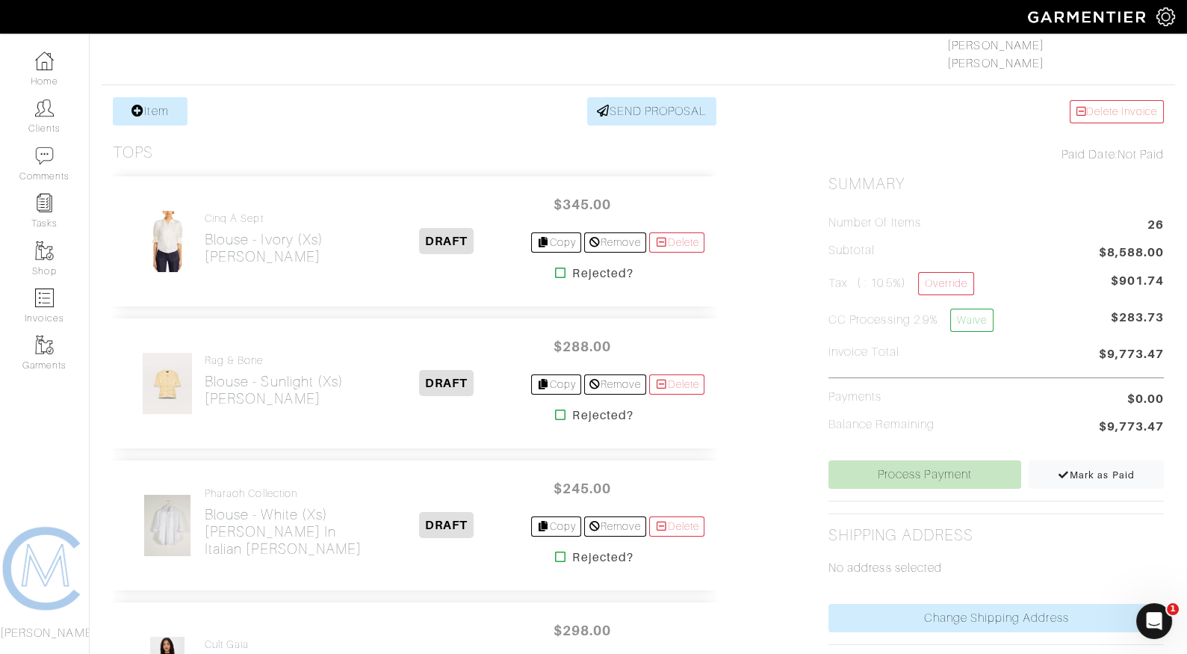
scroll to position [247, 0]
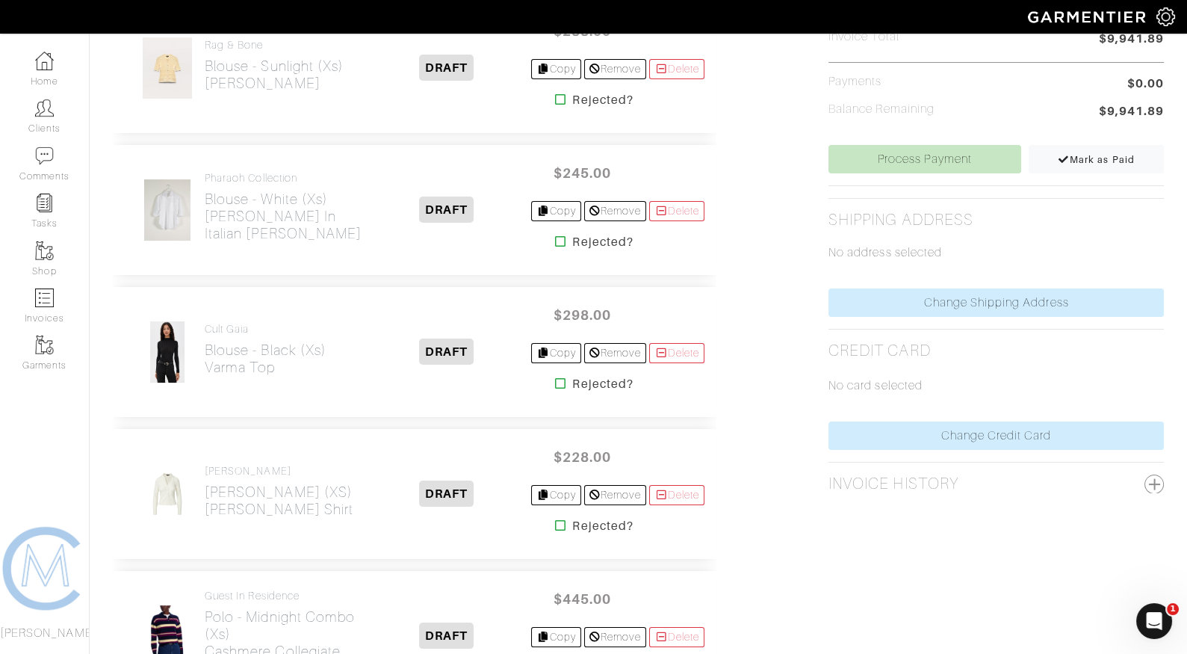
scroll to position [559, 0]
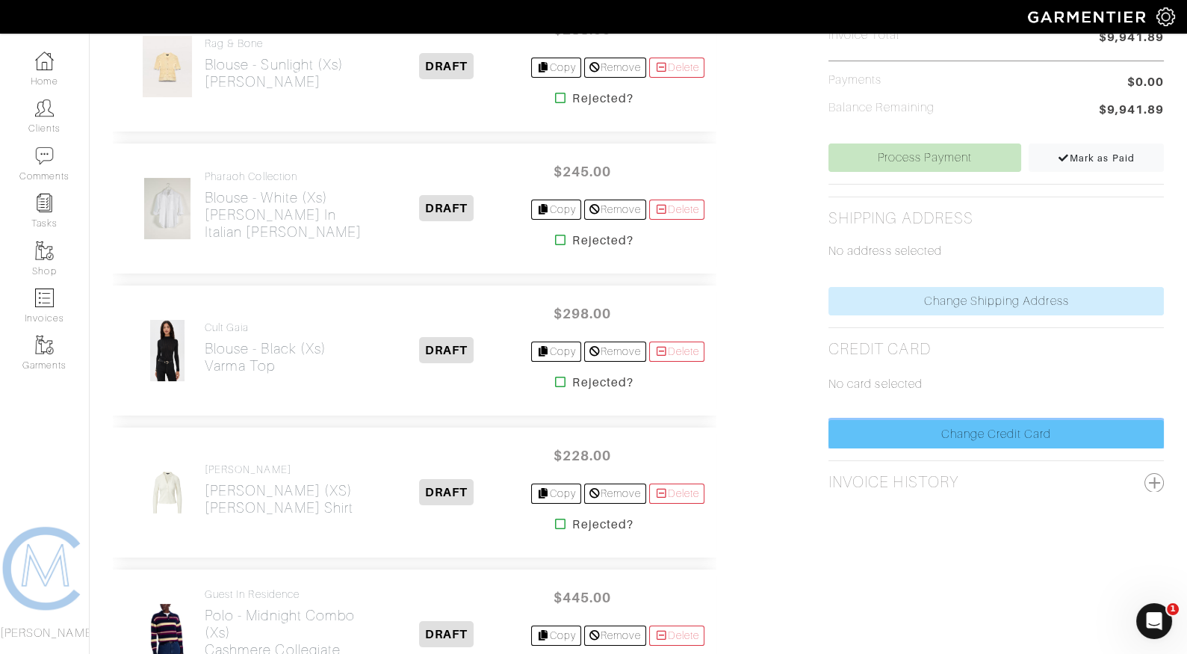
click at [953, 420] on link "Change Credit Card" at bounding box center [995, 434] width 335 height 28
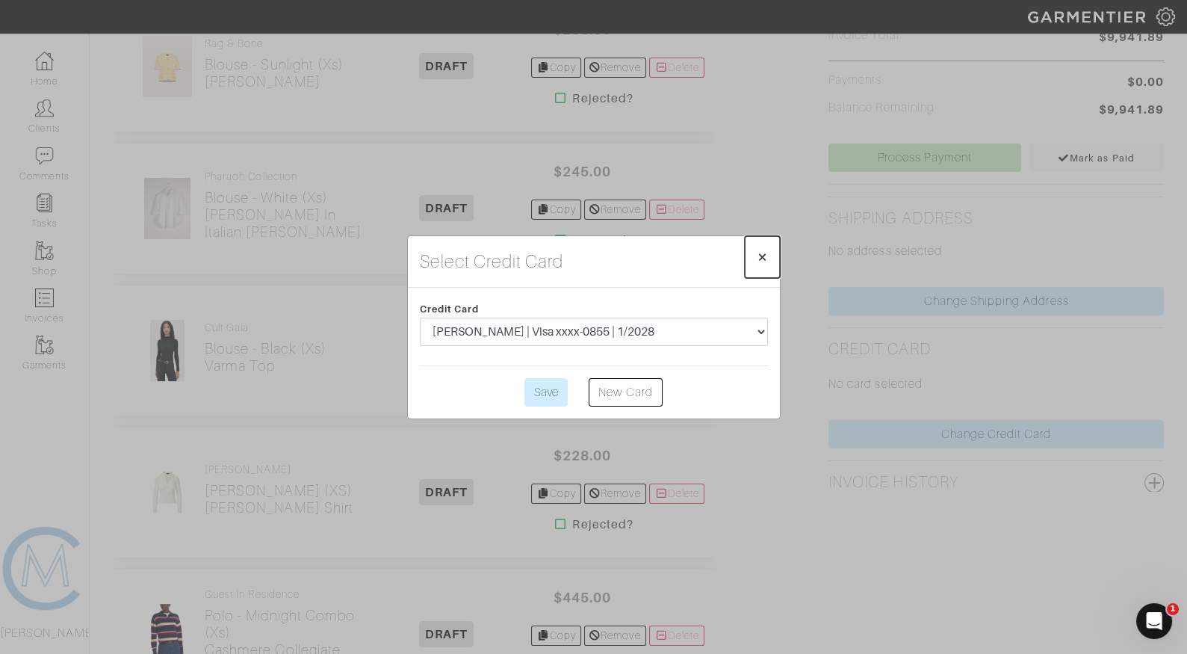
click at [760, 267] on span "×" at bounding box center [762, 257] width 11 height 20
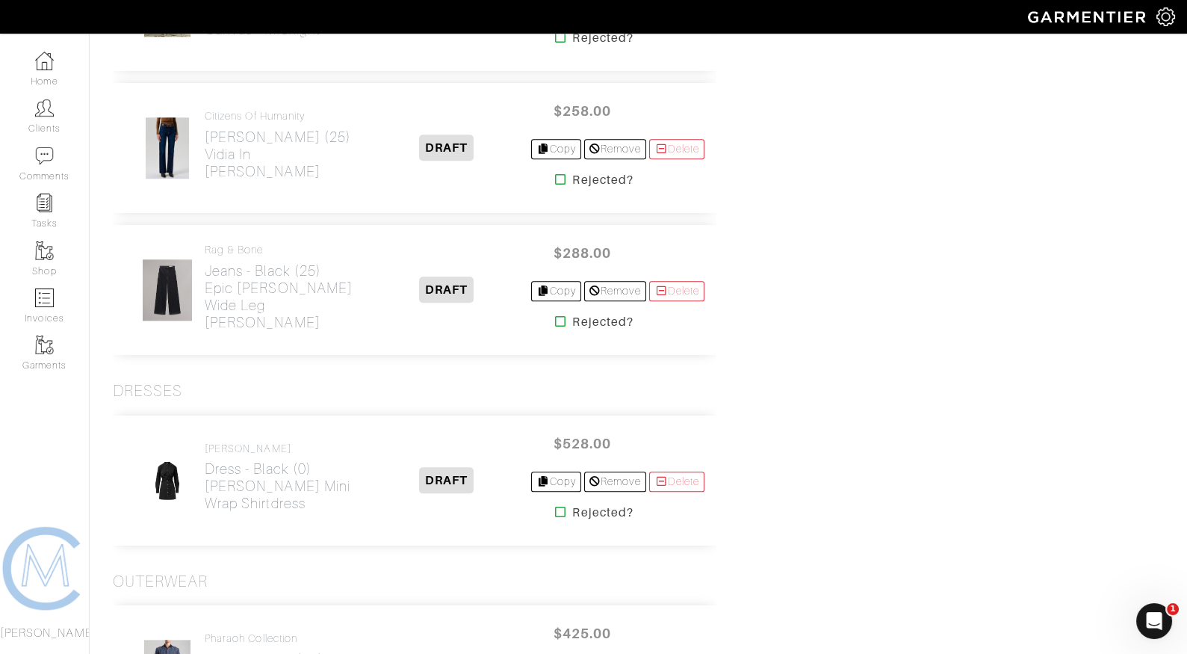
scroll to position [3213, 0]
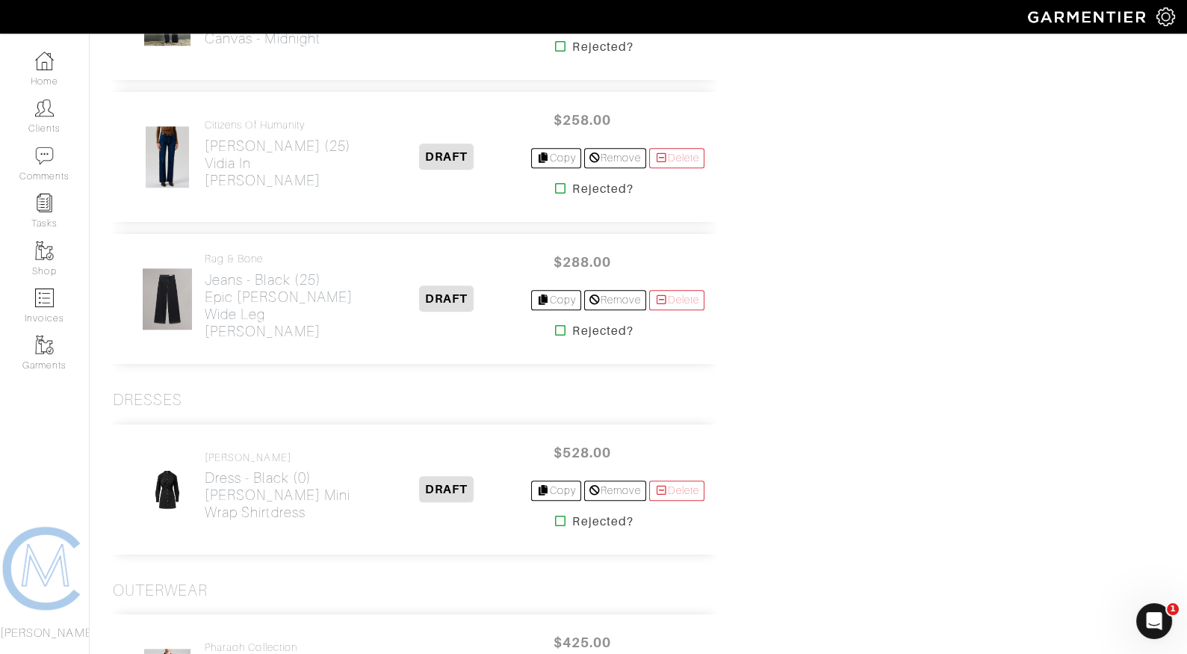
click at [555, 515] on icon at bounding box center [560, 521] width 11 height 12
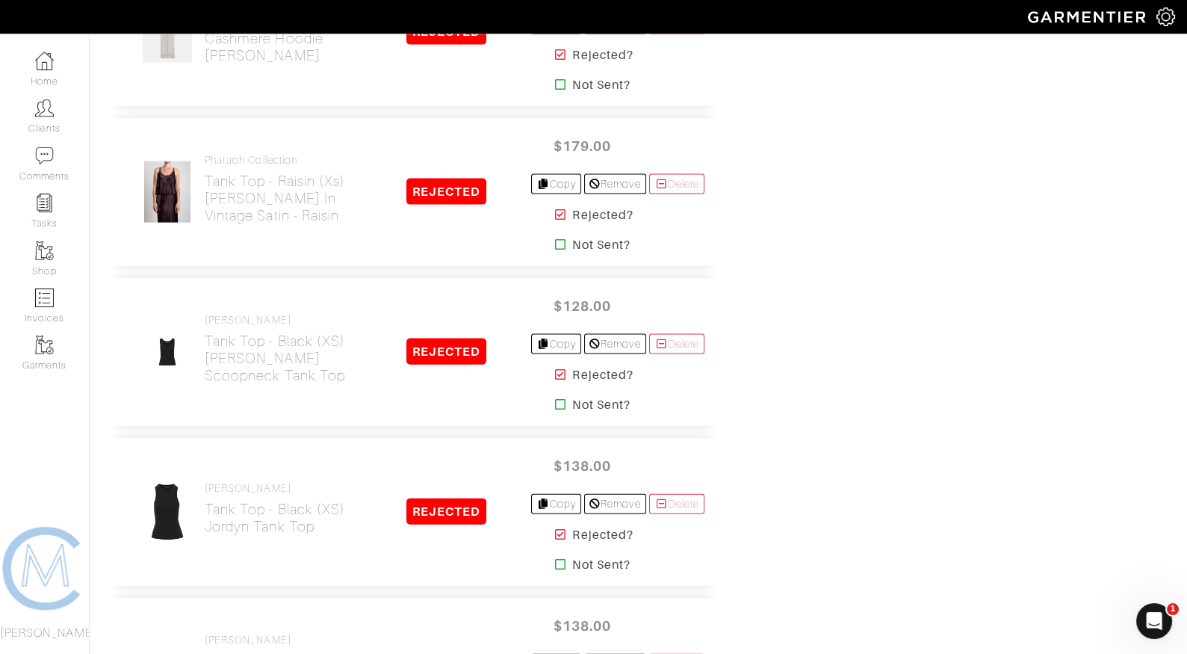
scroll to position [6315, 0]
click at [555, 529] on icon at bounding box center [560, 535] width 11 height 12
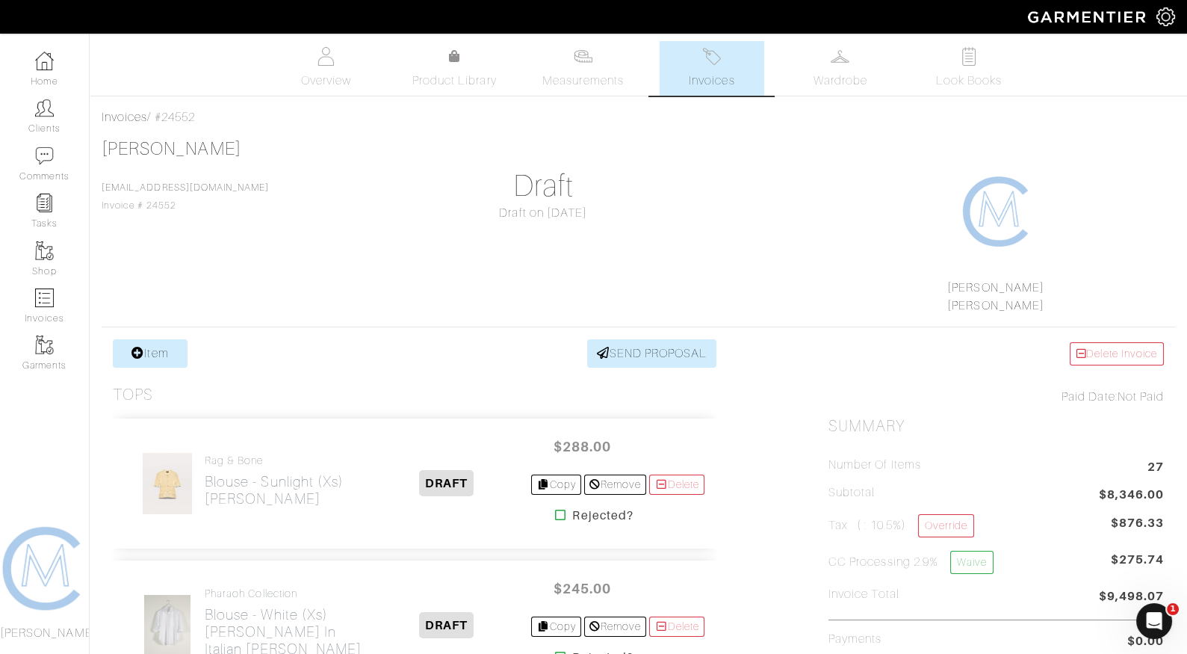
scroll to position [1, 0]
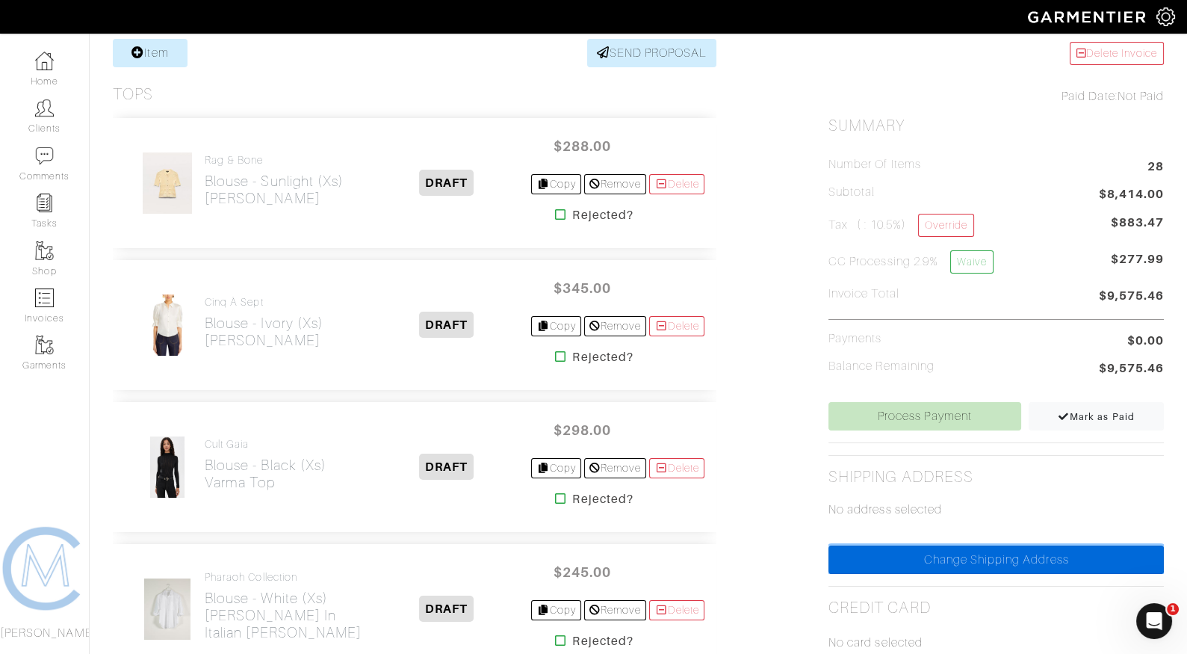
click at [921, 565] on link "Change Shipping Address" at bounding box center [995, 559] width 335 height 28
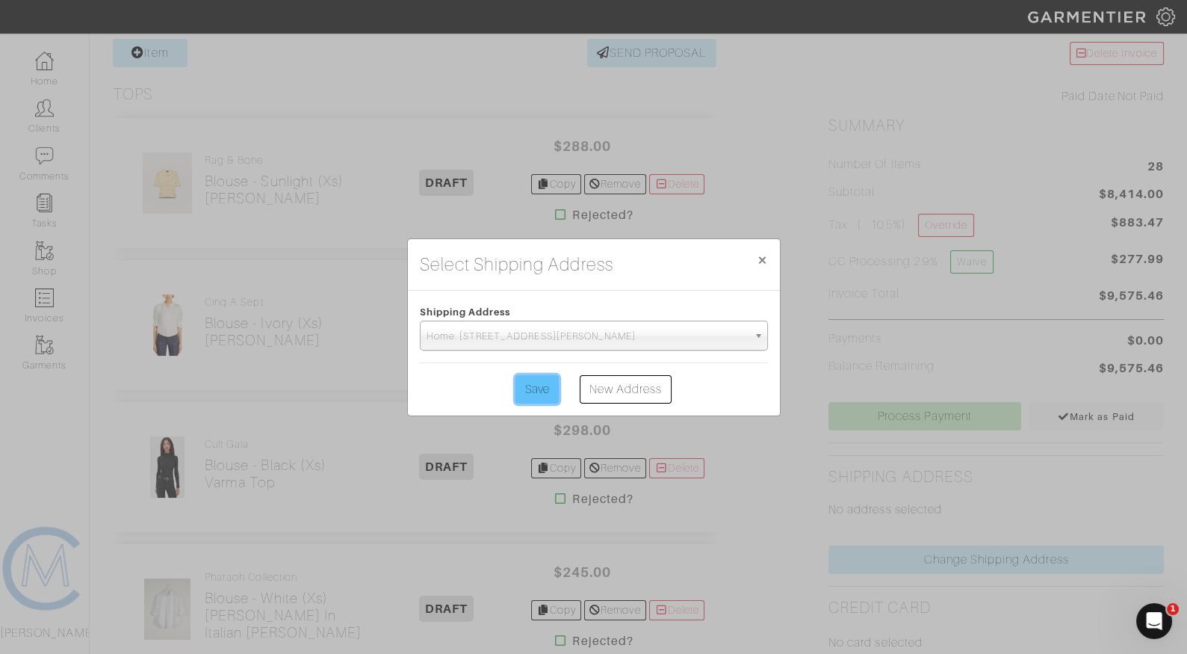
click at [543, 385] on input "Save" at bounding box center [536, 389] width 43 height 28
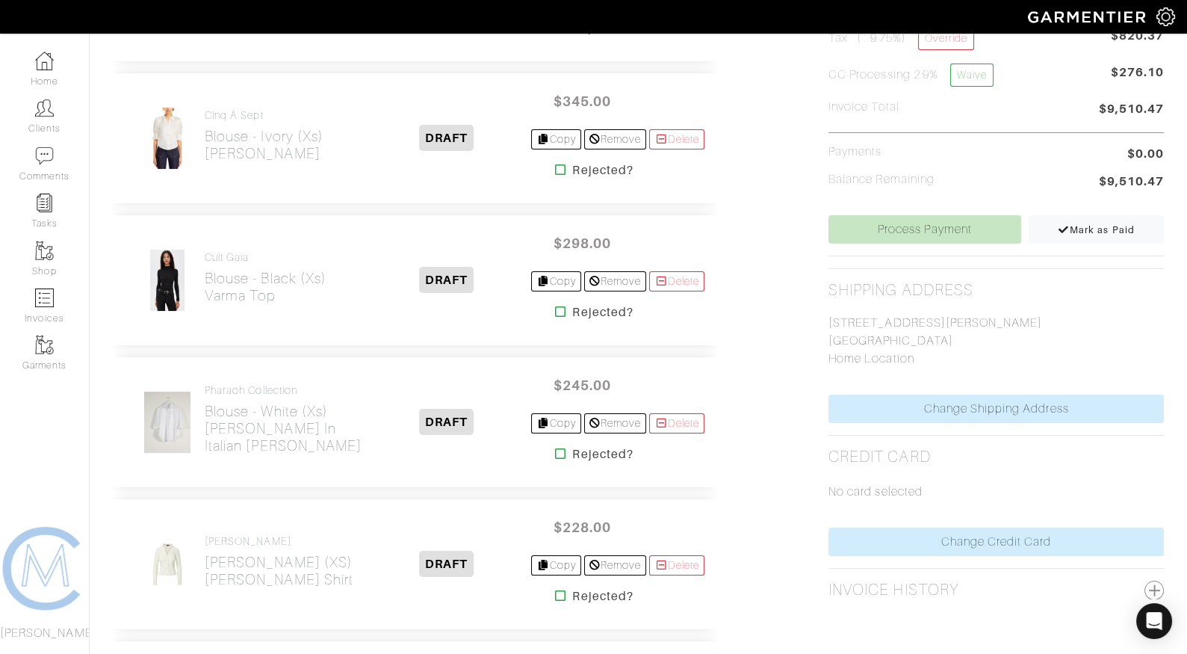
scroll to position [486, 0]
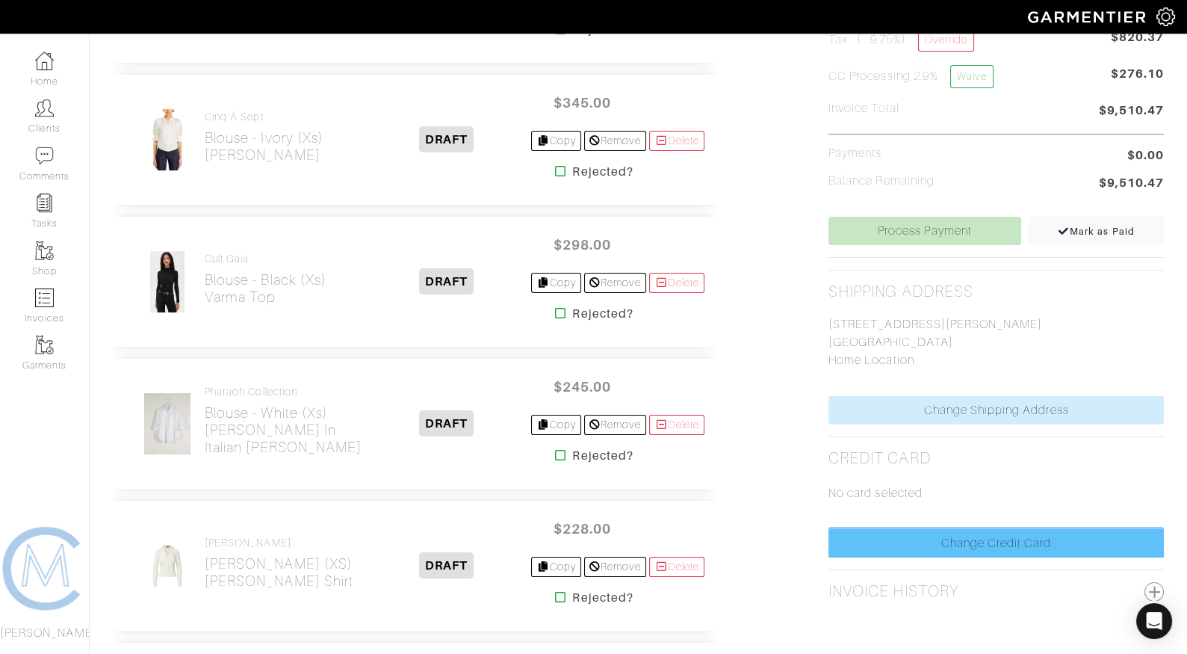
click at [871, 532] on link "Change Credit Card" at bounding box center [995, 543] width 335 height 28
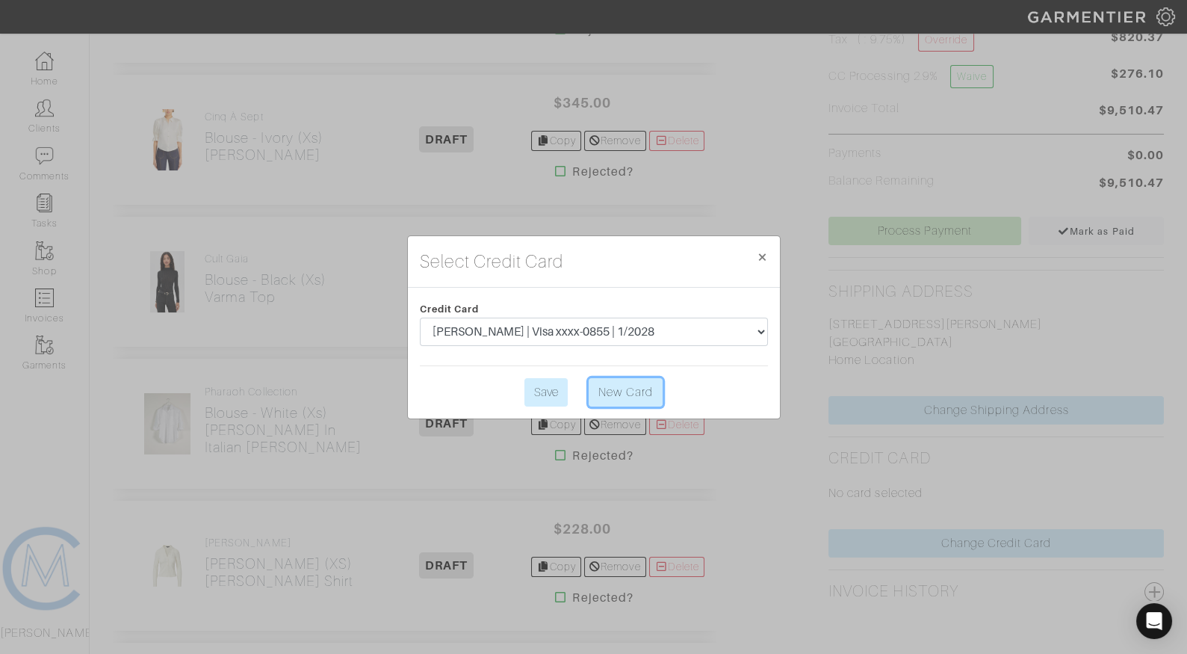
click at [598, 388] on link "New Card" at bounding box center [625, 392] width 73 height 28
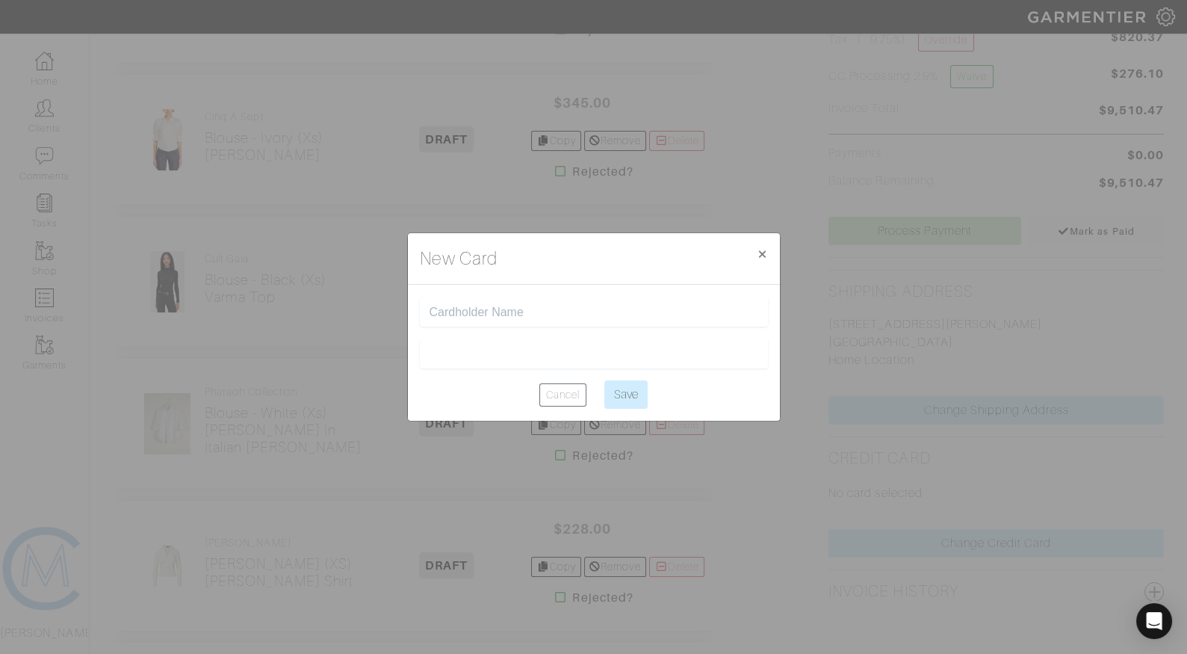
click at [520, 314] on input "text" at bounding box center [594, 312] width 329 height 14
type input "a"
type input "[PERSON_NAME]"
click at [620, 388] on input "Save" at bounding box center [625, 394] width 43 height 28
type input "Saving..."
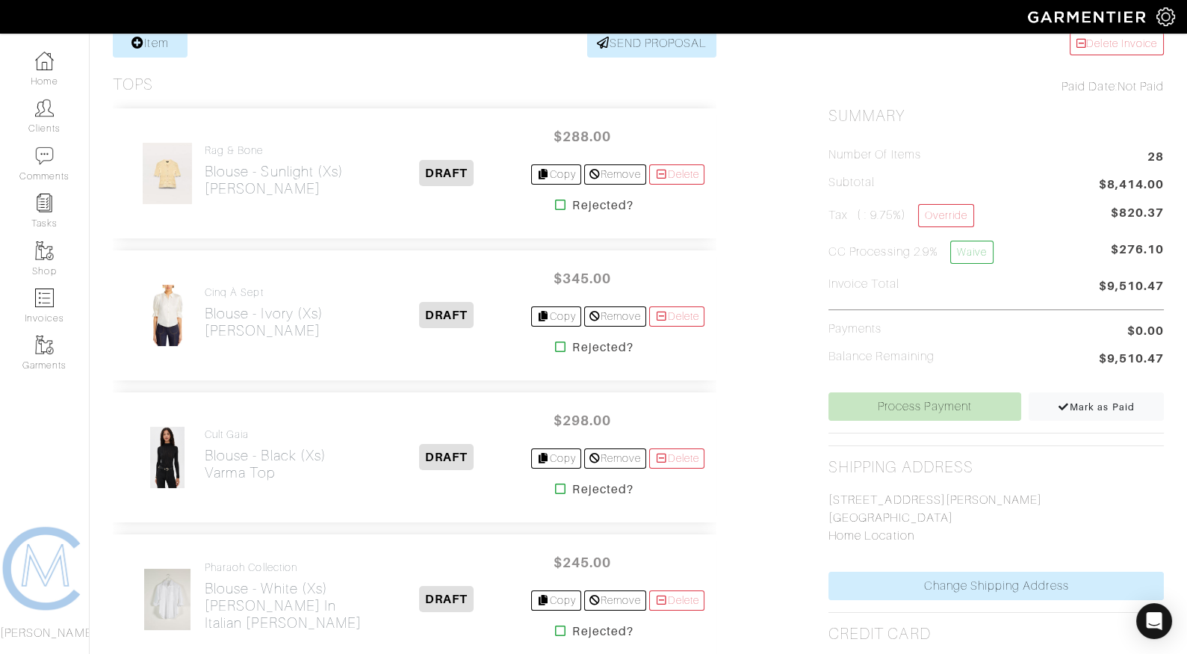
scroll to position [309, 0]
